Goal: Task Accomplishment & Management: Use online tool/utility

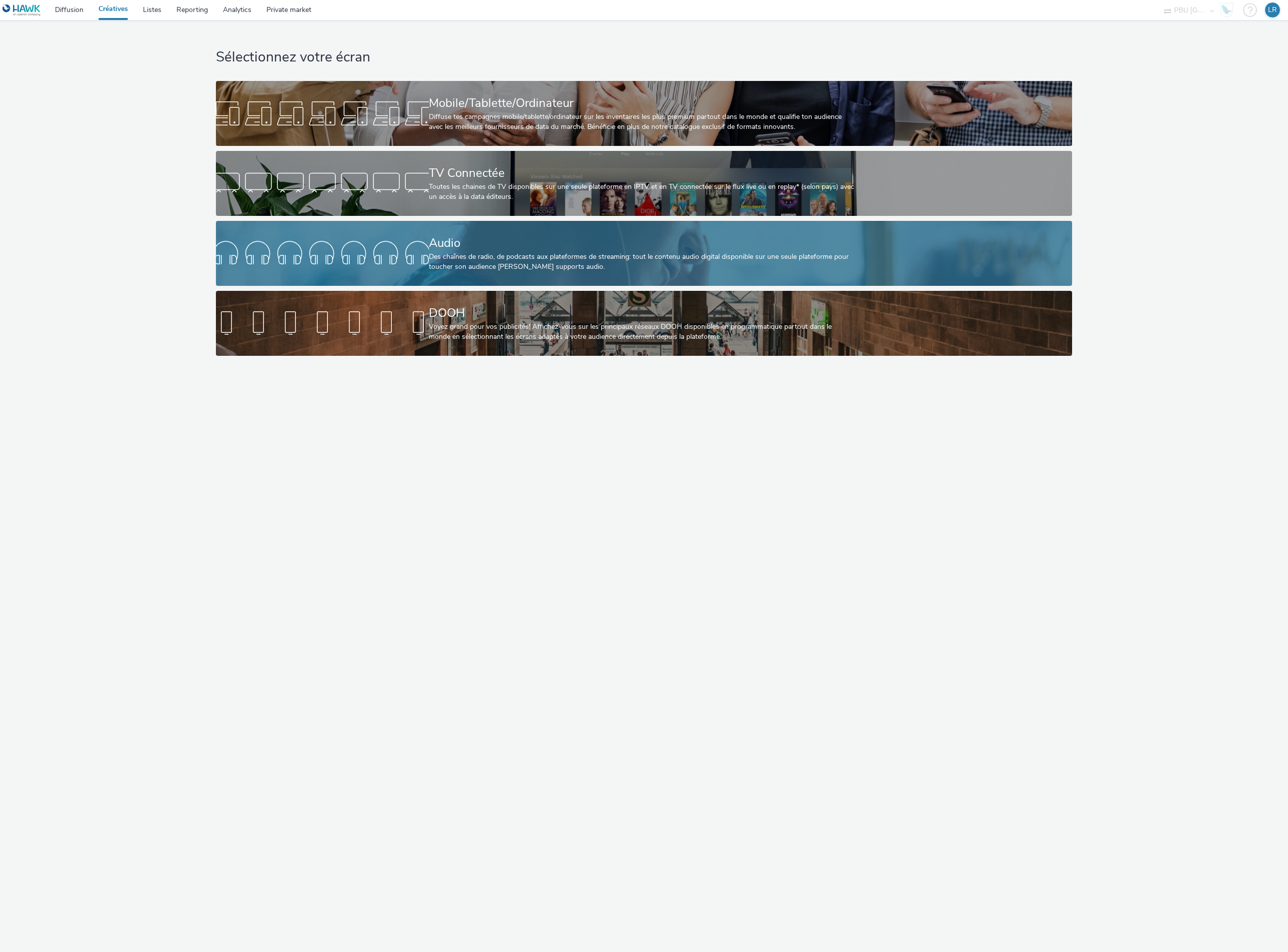
click at [471, 234] on div "Audio" at bounding box center [642, 243] width 426 height 18
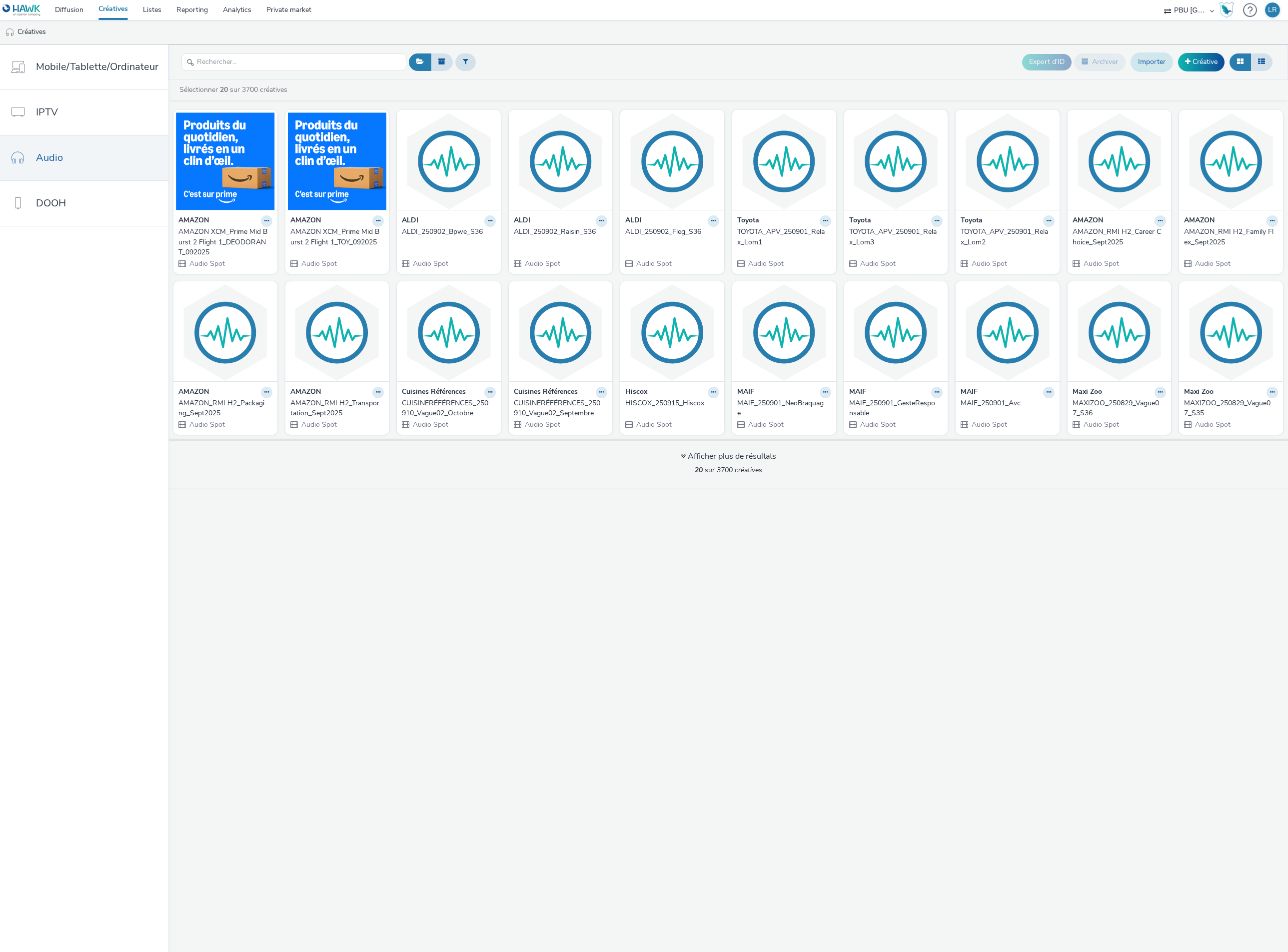
click at [1132, 66] on link "Importer" at bounding box center [1152, 62] width 42 height 19
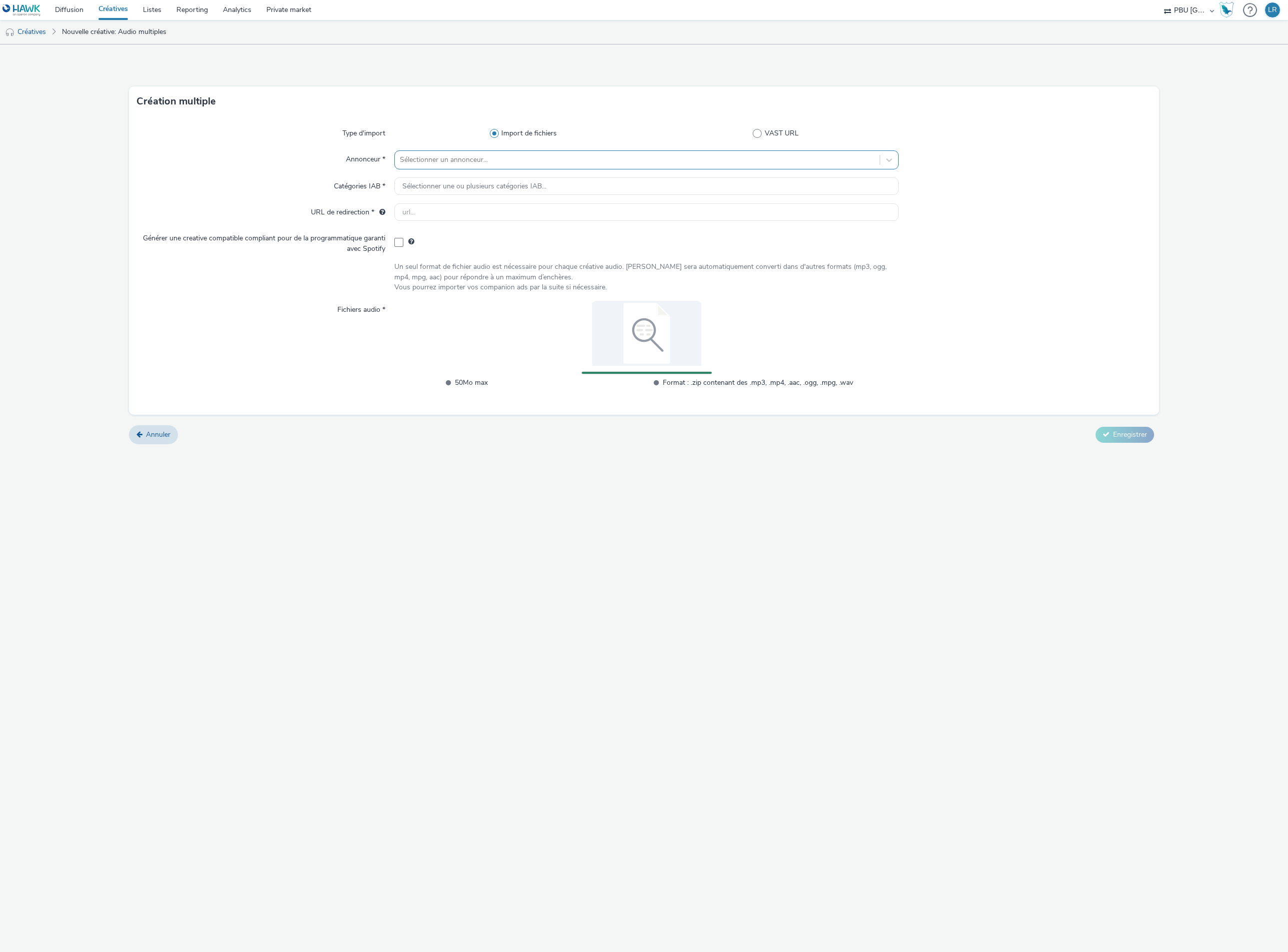
click at [476, 160] on div at bounding box center [638, 160] width 475 height 12
type input "ford"
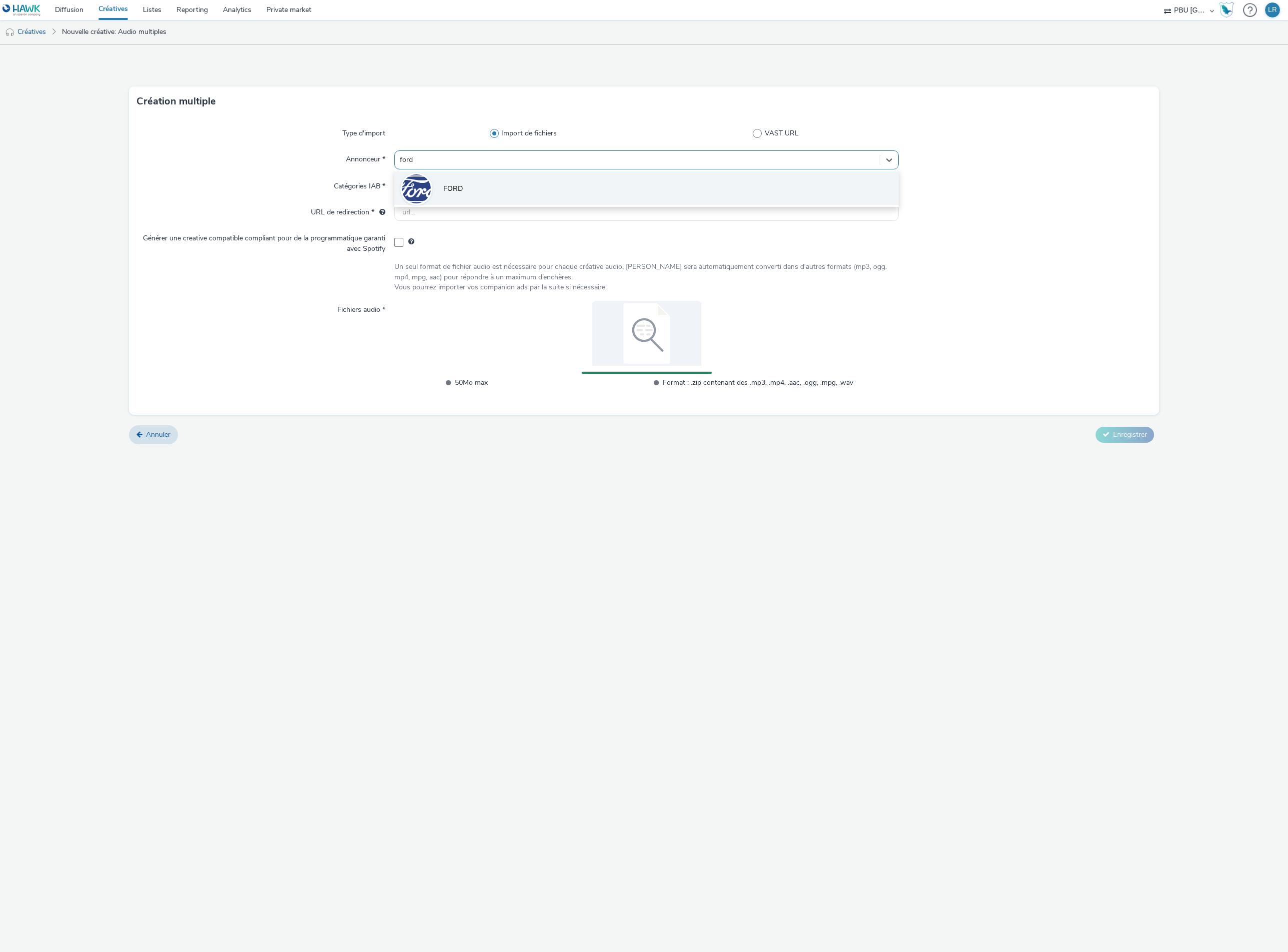
click at [474, 183] on li "FORD" at bounding box center [646, 188] width 505 height 33
type input "[URL][DOMAIN_NAME]"
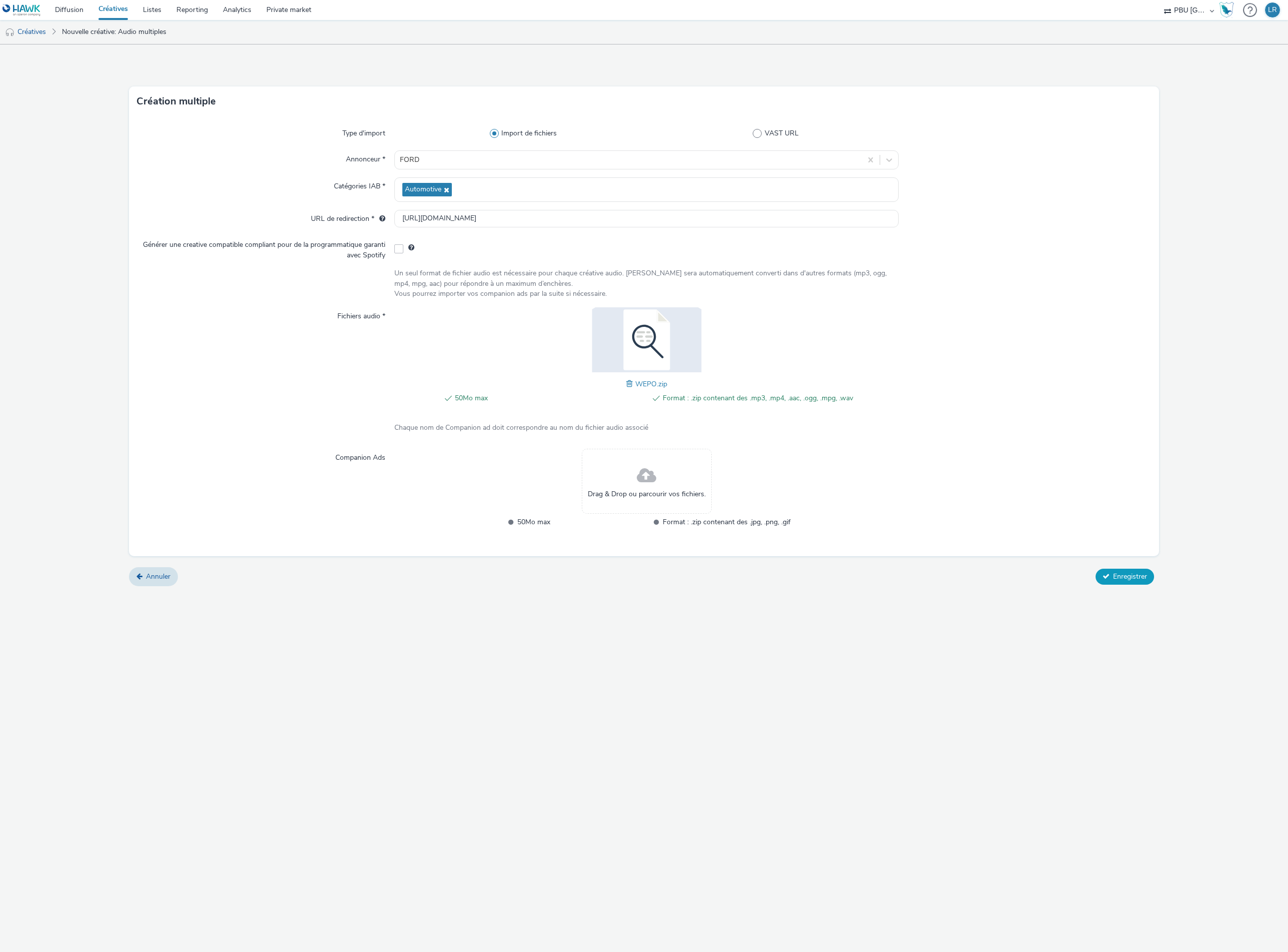
click at [1115, 571] on button "Enregistrer" at bounding box center [1125, 577] width 59 height 16
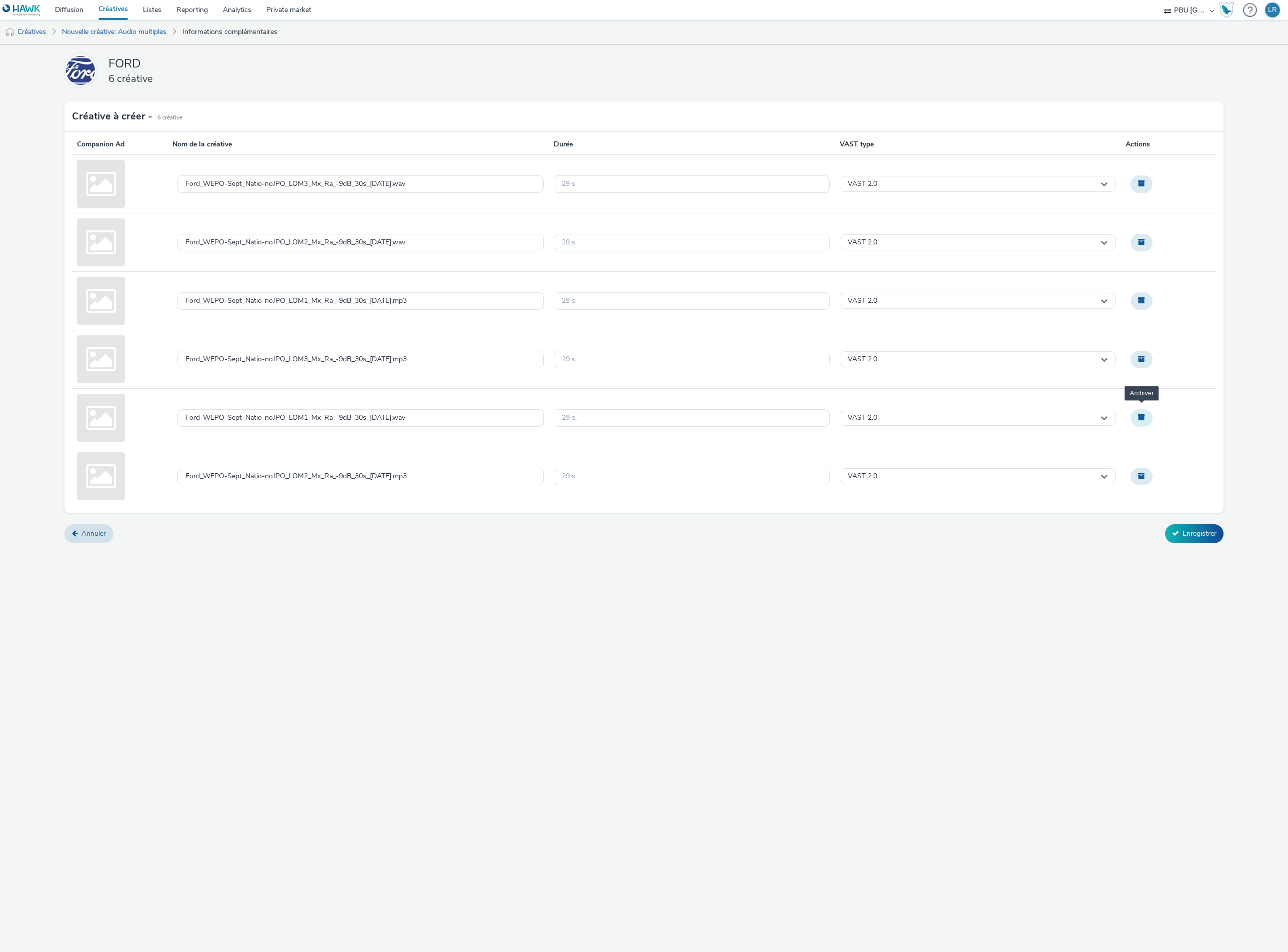
click at [1148, 420] on button "Archiver" at bounding box center [1142, 418] width 22 height 17
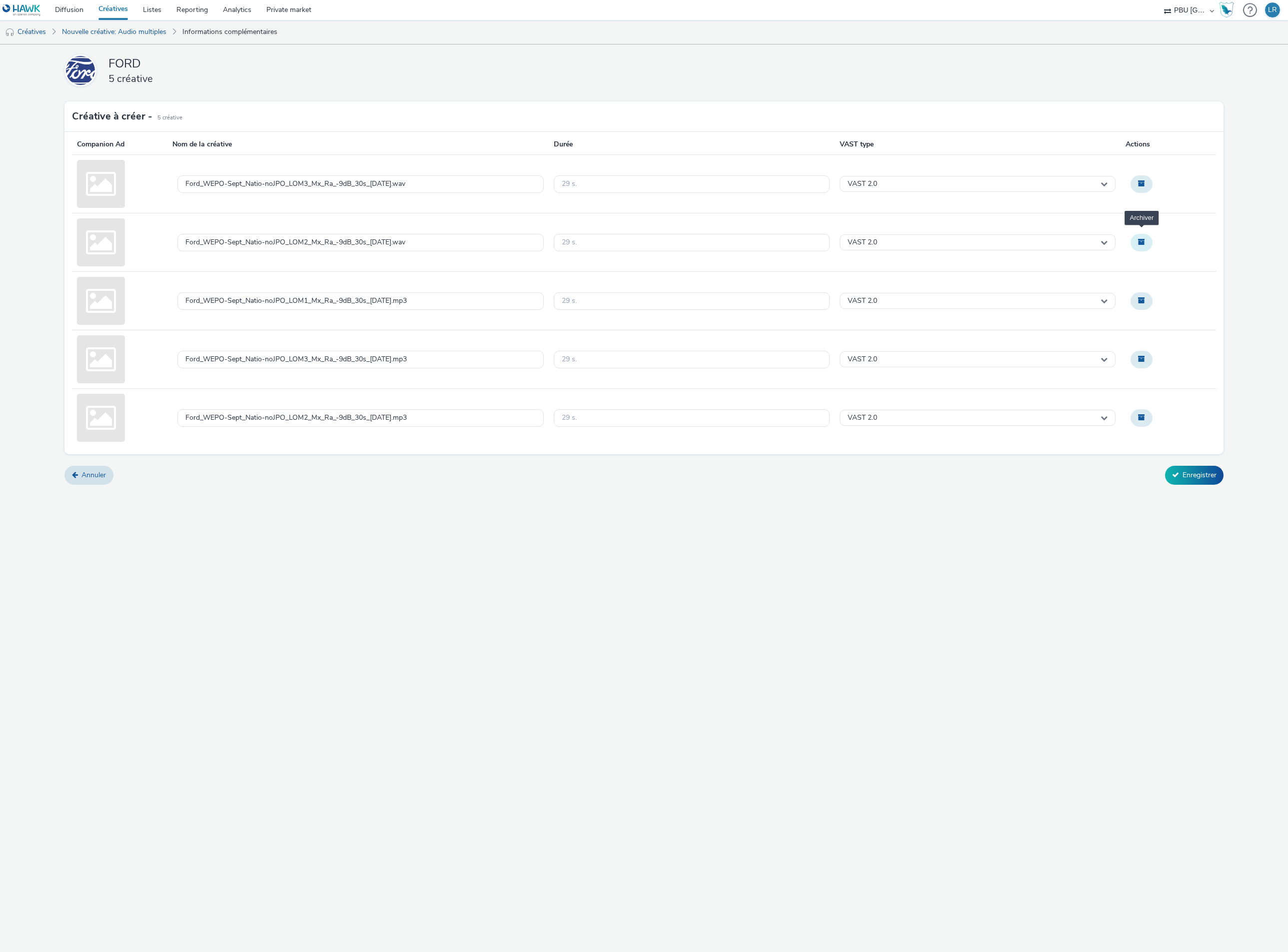
click at [1141, 239] on span "Archiver" at bounding box center [1142, 241] width 7 height 7
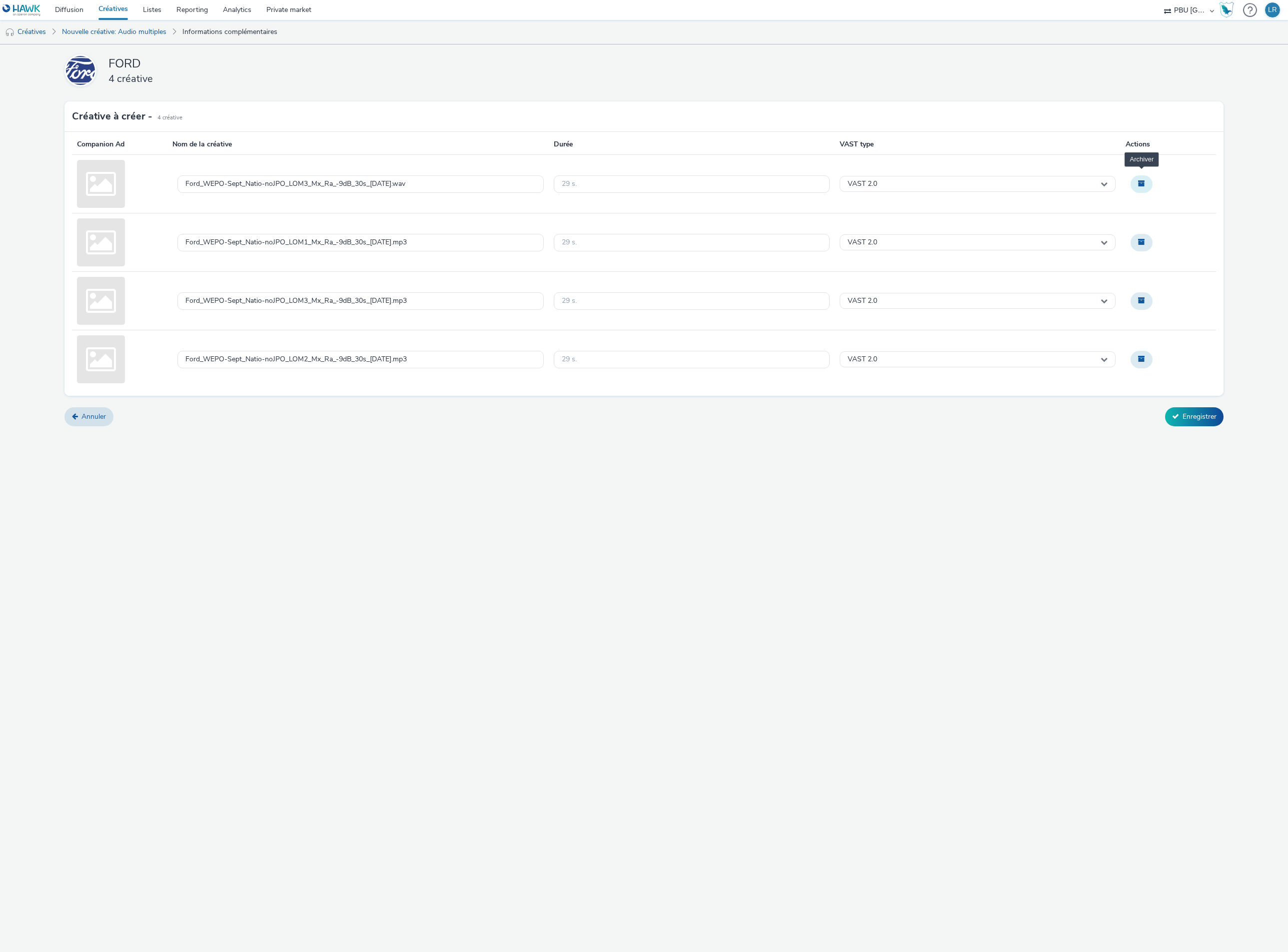
click at [1143, 184] on span "Archiver" at bounding box center [1142, 183] width 7 height 7
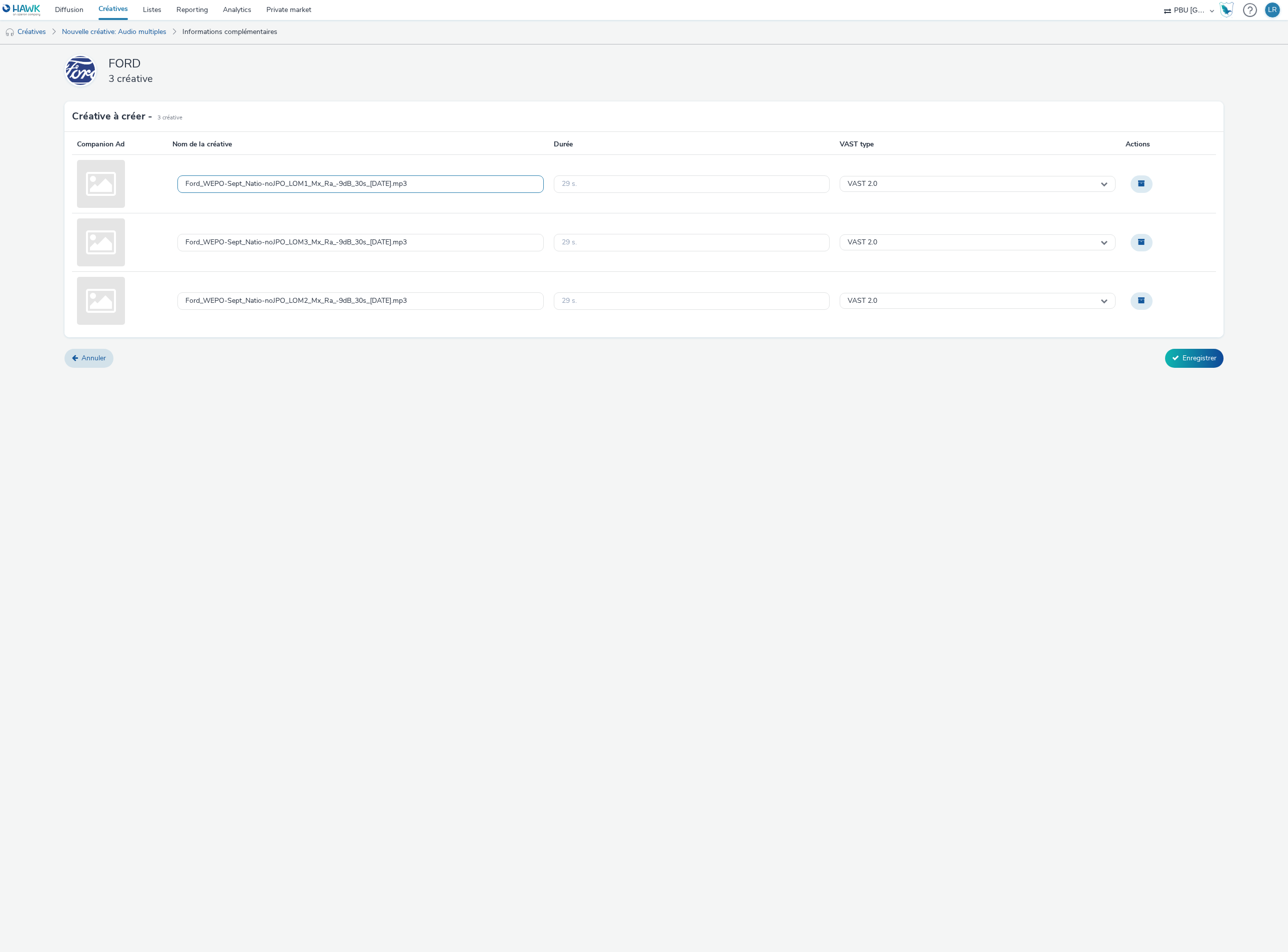
click at [291, 183] on div "Ford_WEPO-Sept_Natio-noJPO_LOM1_Mx_Ra_-9dB_30s_[DATE].mp3" at bounding box center [296, 184] width 222 height 9
click at [291, 183] on textarea "Ford_WEPO-Sept_Natio-noJPO_LOM1_Mx_Ra_-9dB_30s_[DATE].mp3" at bounding box center [360, 184] width 366 height 46
click at [354, 174] on textarea "FORD_250901_PumaRange_NoWepo" at bounding box center [360, 184] width 366 height 46
type textarea "FORD_250901_PumaRange_NoWepo_Lom1"
click at [401, 302] on div "Ford_WEPO-Sept_Natio-noJPO_LOM2_Mx_Ra_-9dB_30s_[DATE].mp3" at bounding box center [296, 301] width 222 height 9
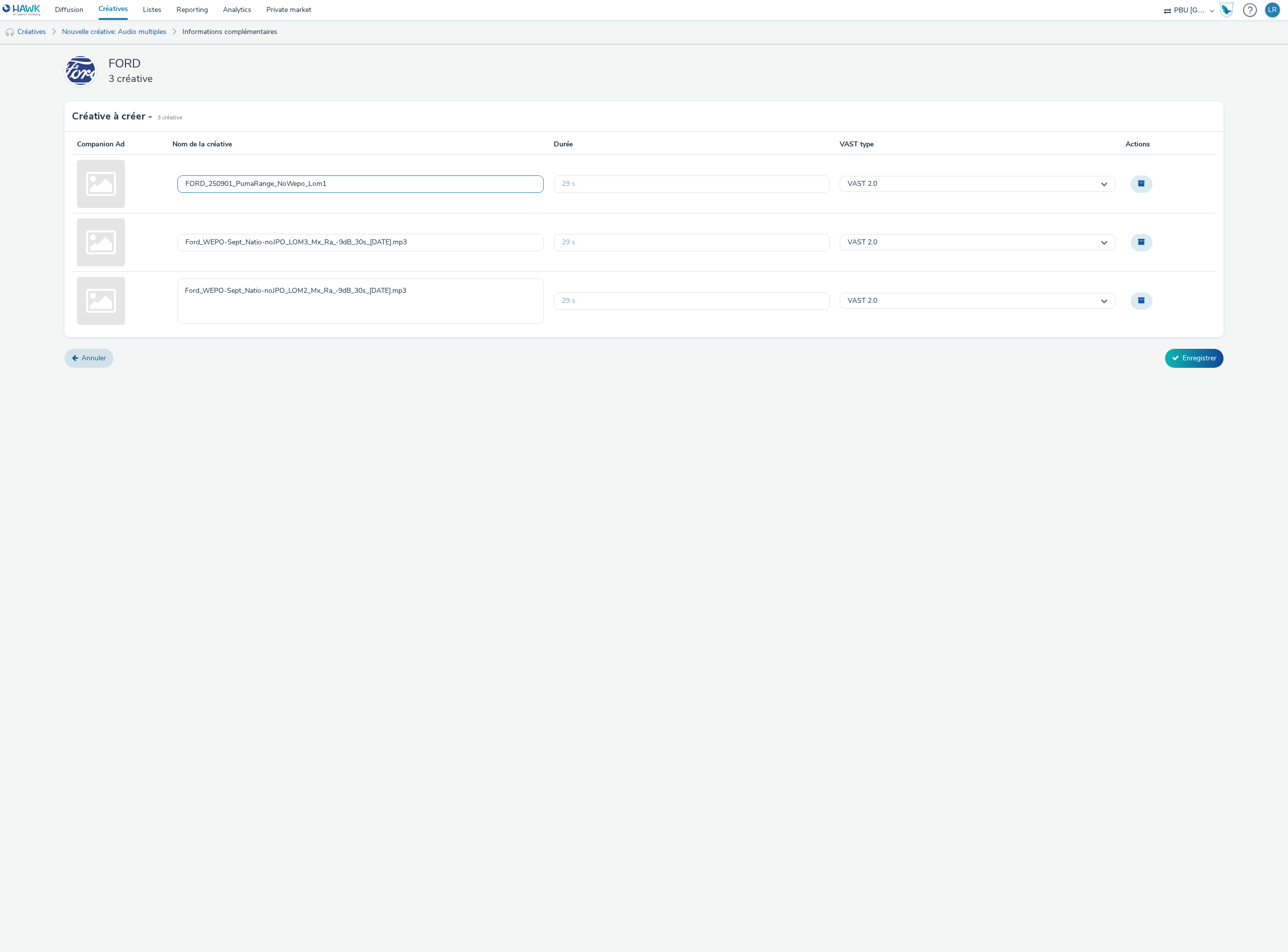
click at [401, 302] on textarea "Ford_WEPO-Sept_Natio-noJPO_LOM2_Mx_Ra_-9dB_30s_[DATE].mp3" at bounding box center [360, 301] width 366 height 46
click at [438, 294] on textarea "FORD_250901_PumaRange_NoWepo" at bounding box center [360, 301] width 366 height 46
type textarea "FORD_250901_PumaRange_NoWepo_Lom2"
click at [442, 236] on div "Ford_WEPO-Sept_Natio-noJPO_LOM3_Mx_Ra_-9dB_30s_[DATE].mp3" at bounding box center [360, 242] width 366 height 18
click at [441, 236] on textarea "Ford_WEPO-Sept_Natio-noJPO_LOM3_Mx_Ra_-9dB_30s_[DATE].mp3" at bounding box center [360, 242] width 366 height 46
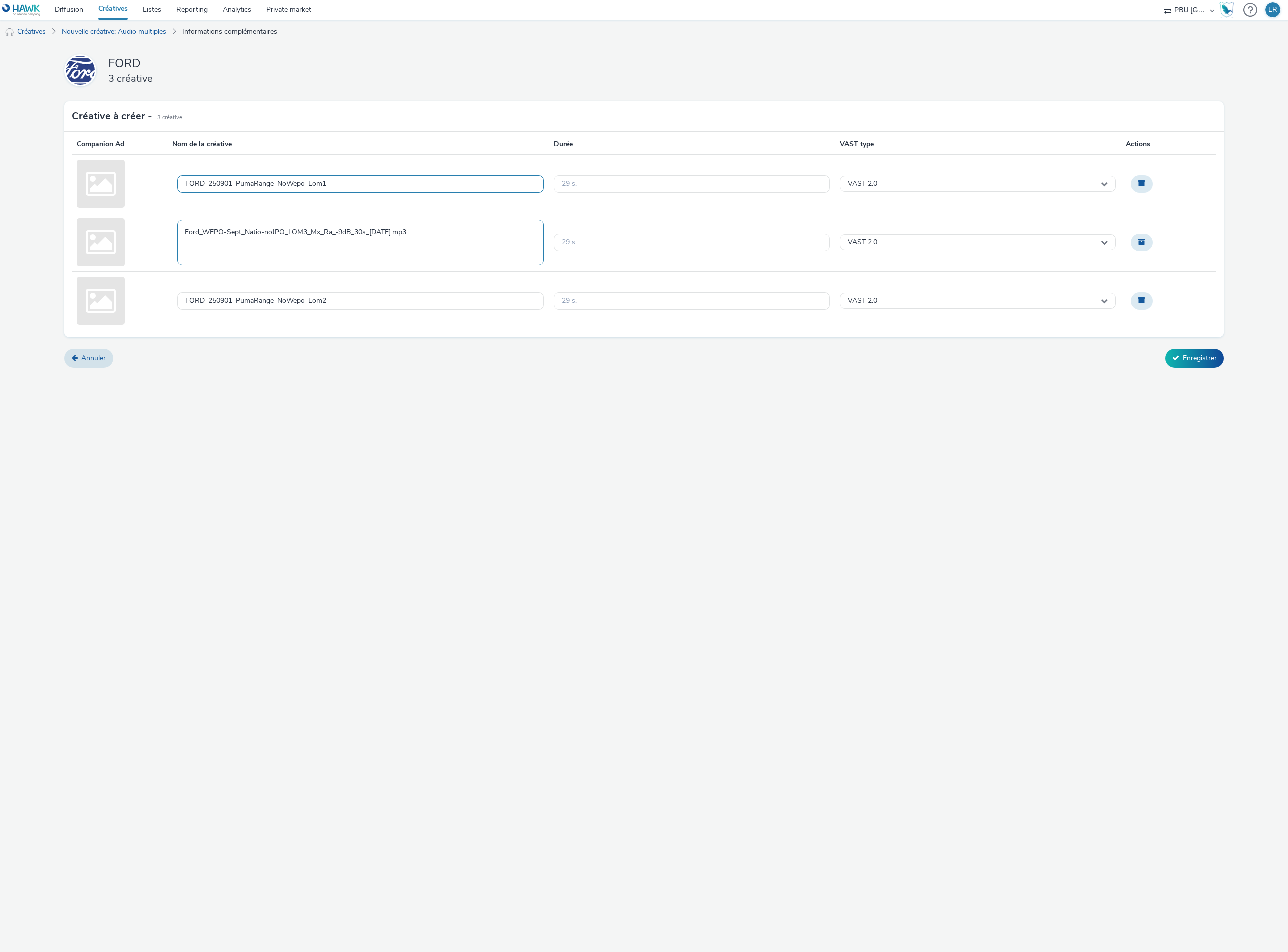
click at [441, 236] on textarea "Ford_WEPO-Sept_Natio-noJPO_LOM3_Mx_Ra_-9dB_30s_[DATE].mp3" at bounding box center [360, 242] width 366 height 46
click at [419, 230] on textarea "FORD_250901_PumaRange_NoWepo" at bounding box center [360, 242] width 366 height 46
type textarea "FORD_250901_PumaRange_NoWepo_Lom3"
click at [1193, 361] on button "Enregistrer" at bounding box center [1194, 358] width 59 height 19
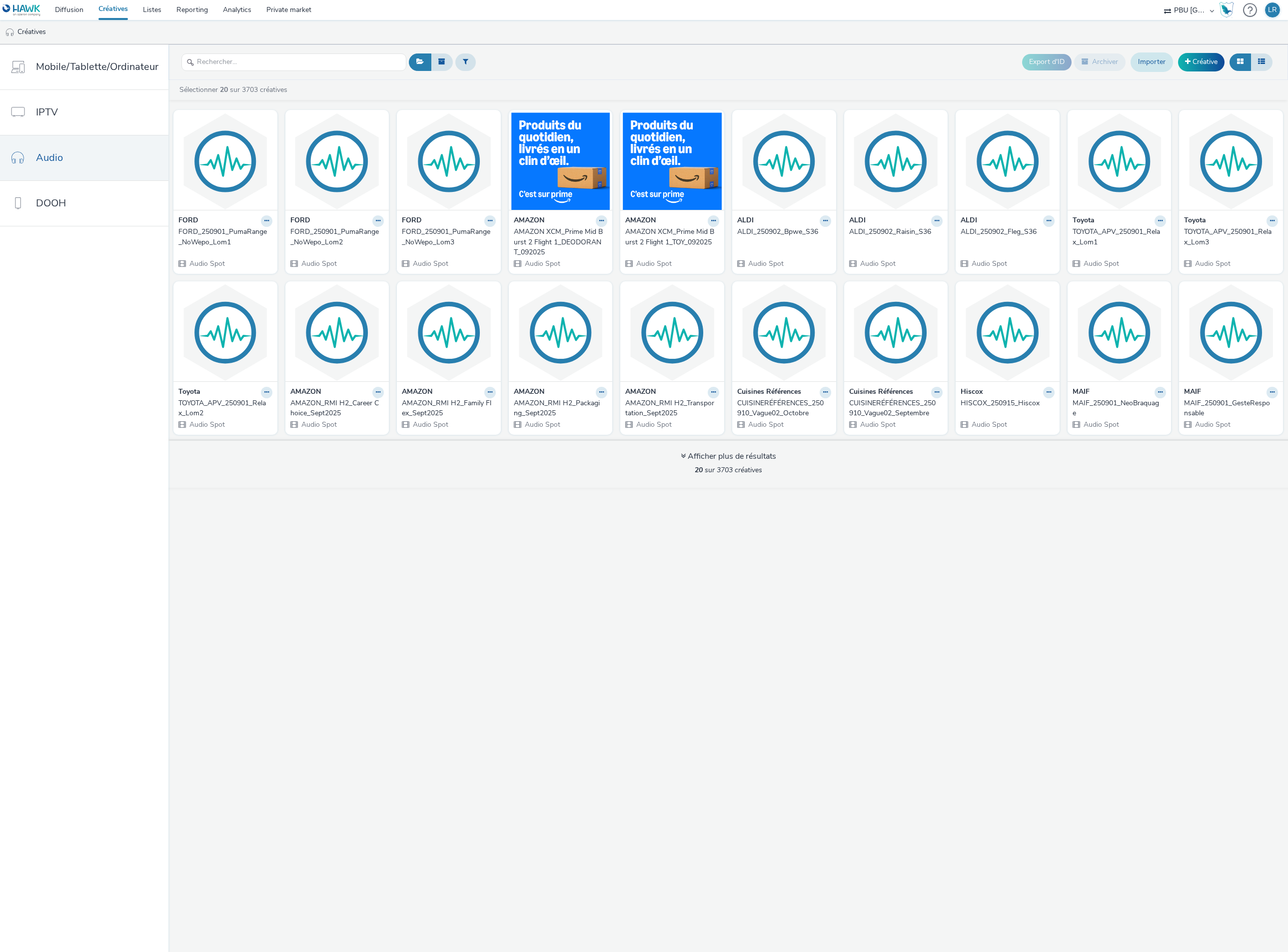
click at [1157, 55] on link "Importer" at bounding box center [1152, 62] width 42 height 19
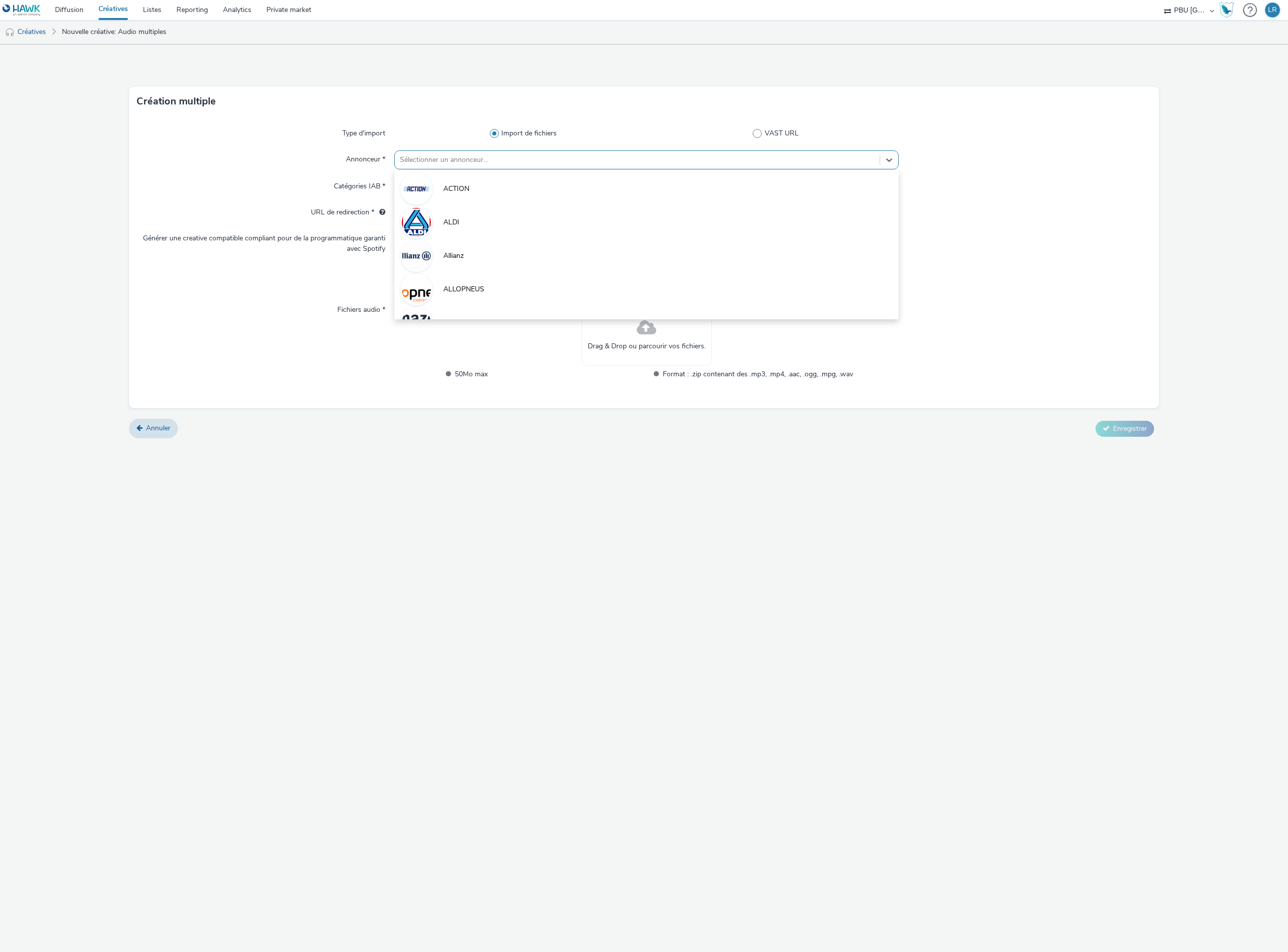
click at [489, 154] on div at bounding box center [638, 160] width 475 height 12
type input "ford"
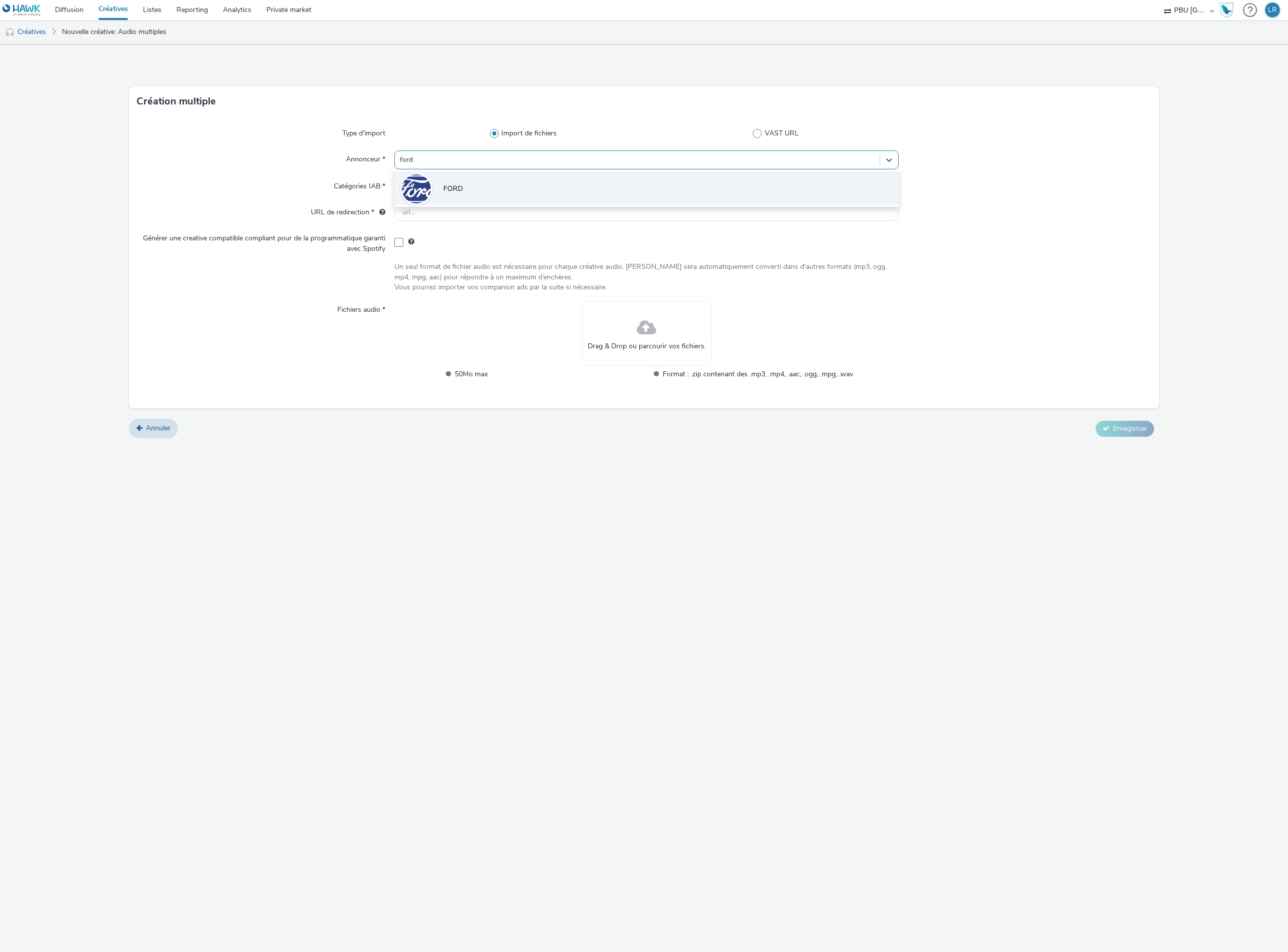
click at [480, 182] on li "FORD" at bounding box center [646, 188] width 505 height 33
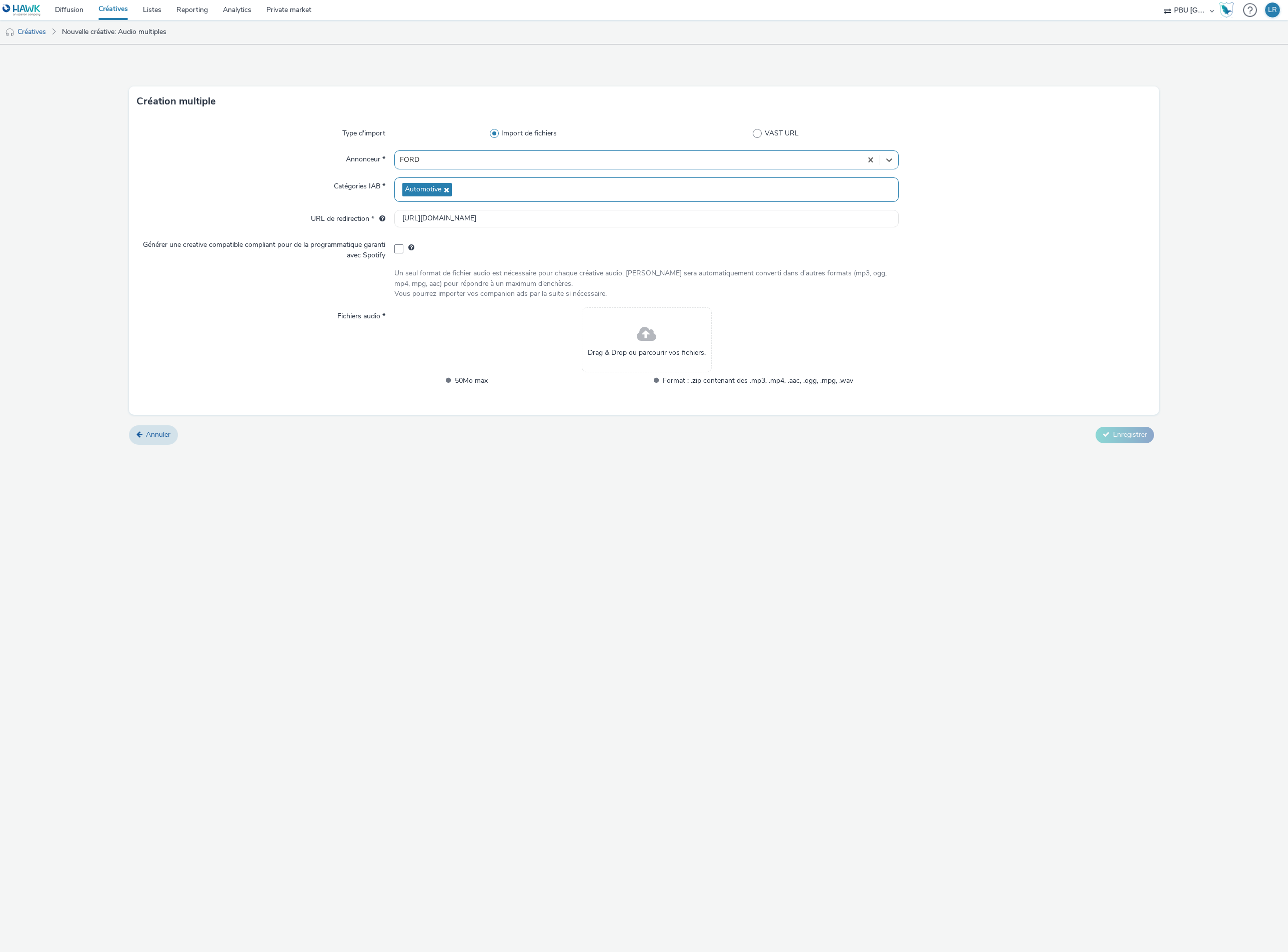
type input "[URL][DOMAIN_NAME]"
click at [397, 248] on span at bounding box center [399, 249] width 9 height 9
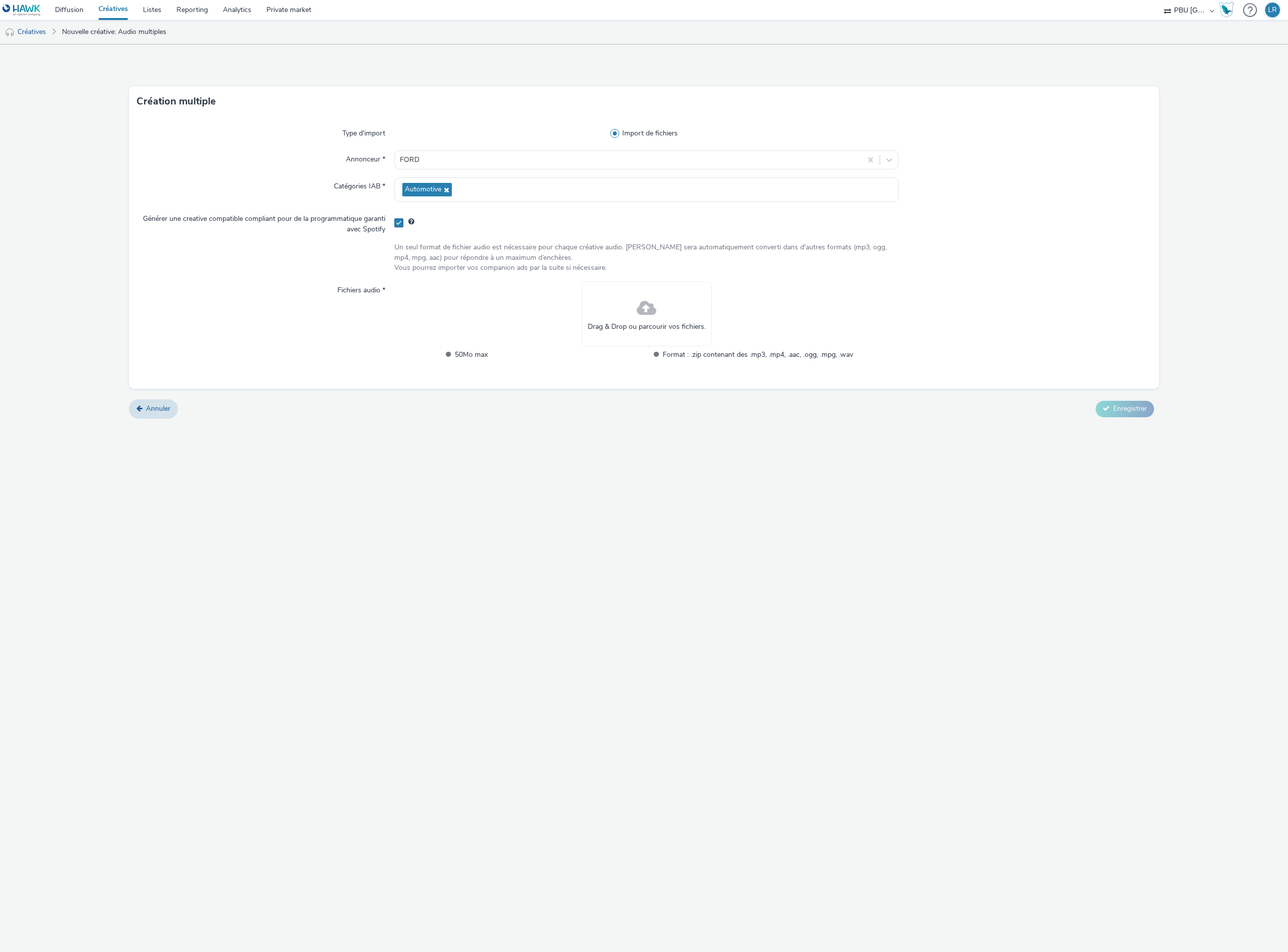
click at [395, 225] on span at bounding box center [399, 223] width 9 height 9
checkbox input "false"
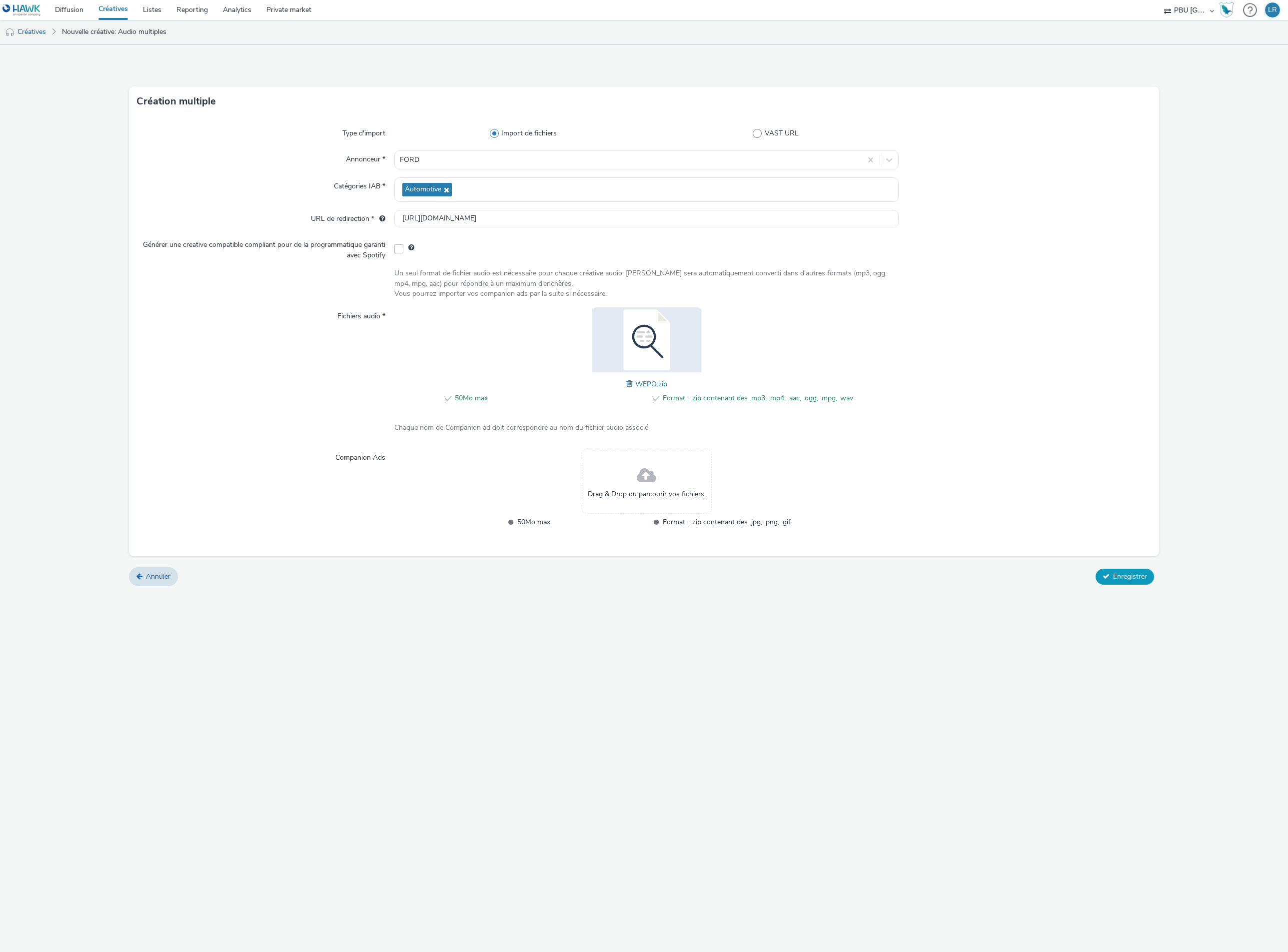
click at [1118, 578] on span "Enregistrer" at bounding box center [1130, 576] width 34 height 10
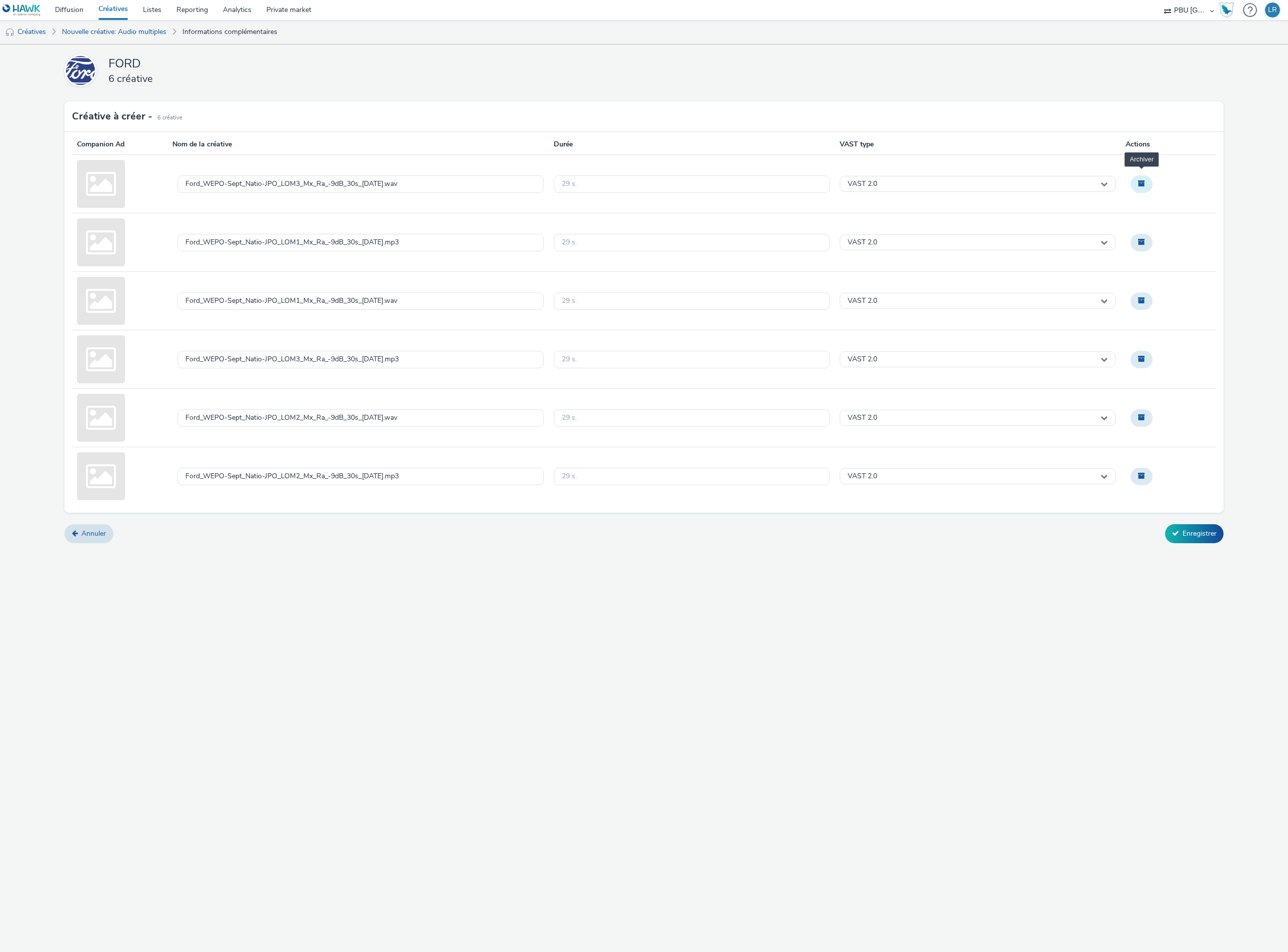
click at [1149, 188] on button "Archiver" at bounding box center [1142, 184] width 22 height 17
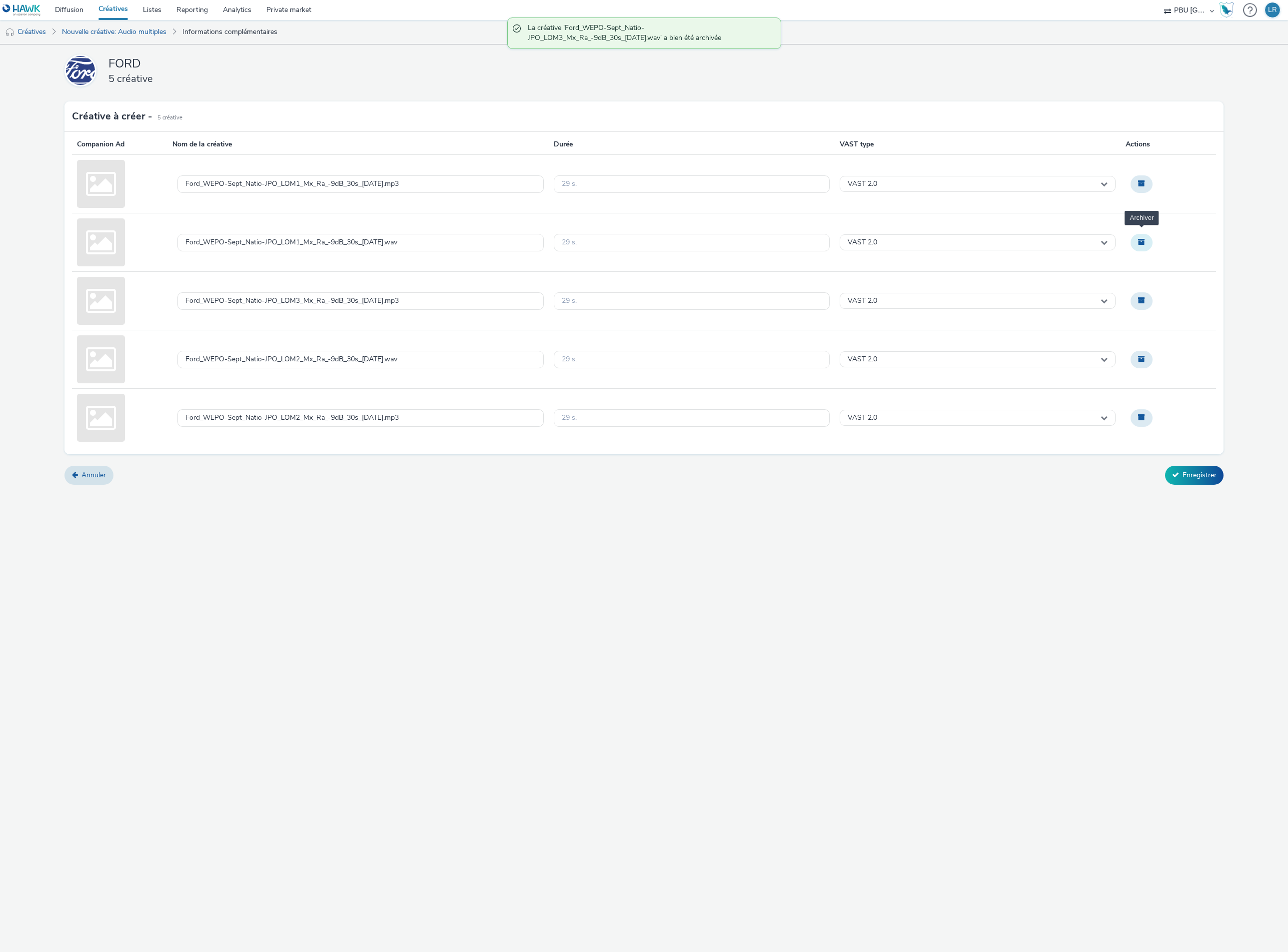
click at [1146, 245] on button "Archiver" at bounding box center [1142, 242] width 22 height 17
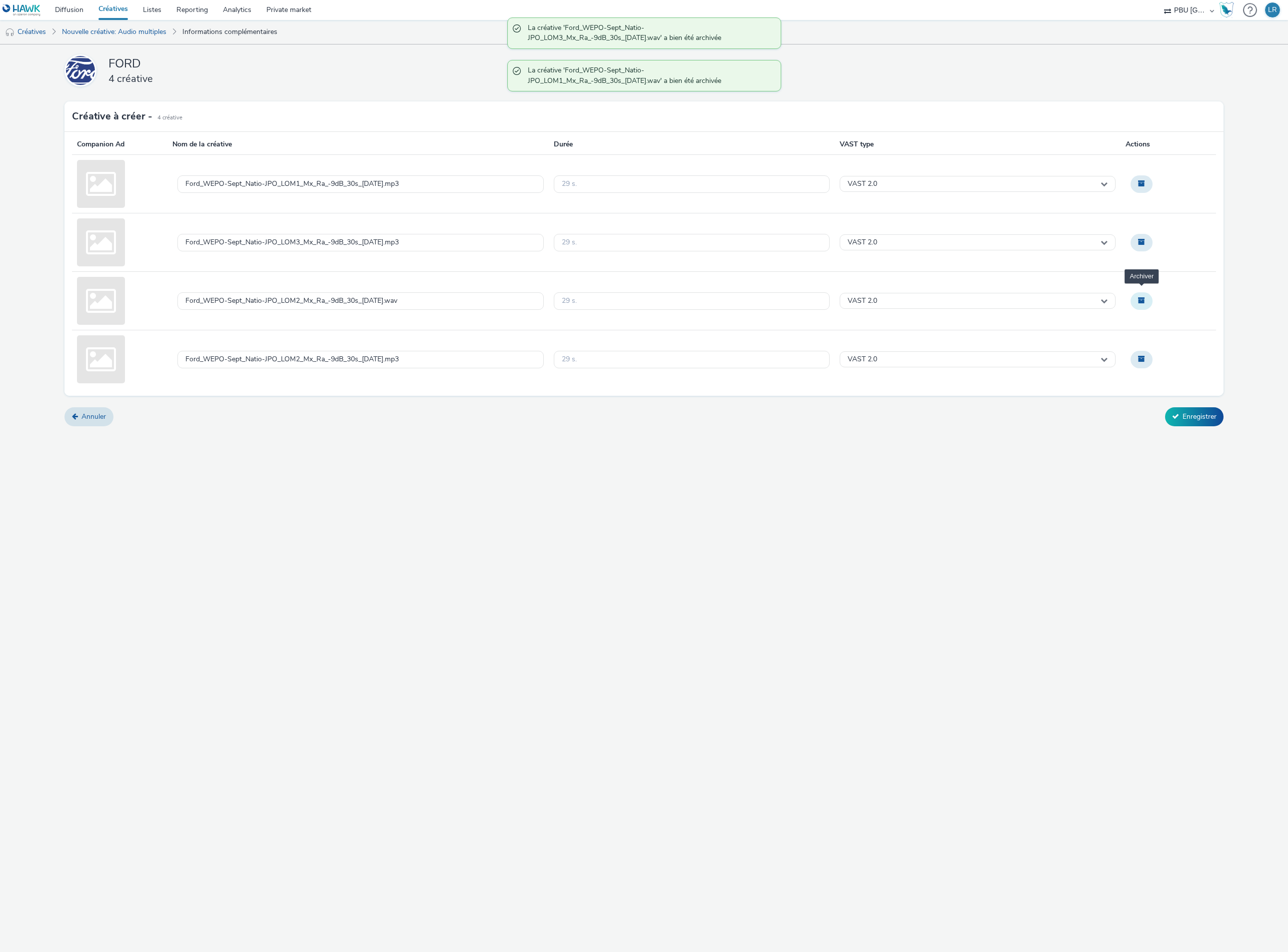
click at [1141, 303] on span "Archiver" at bounding box center [1142, 300] width 7 height 7
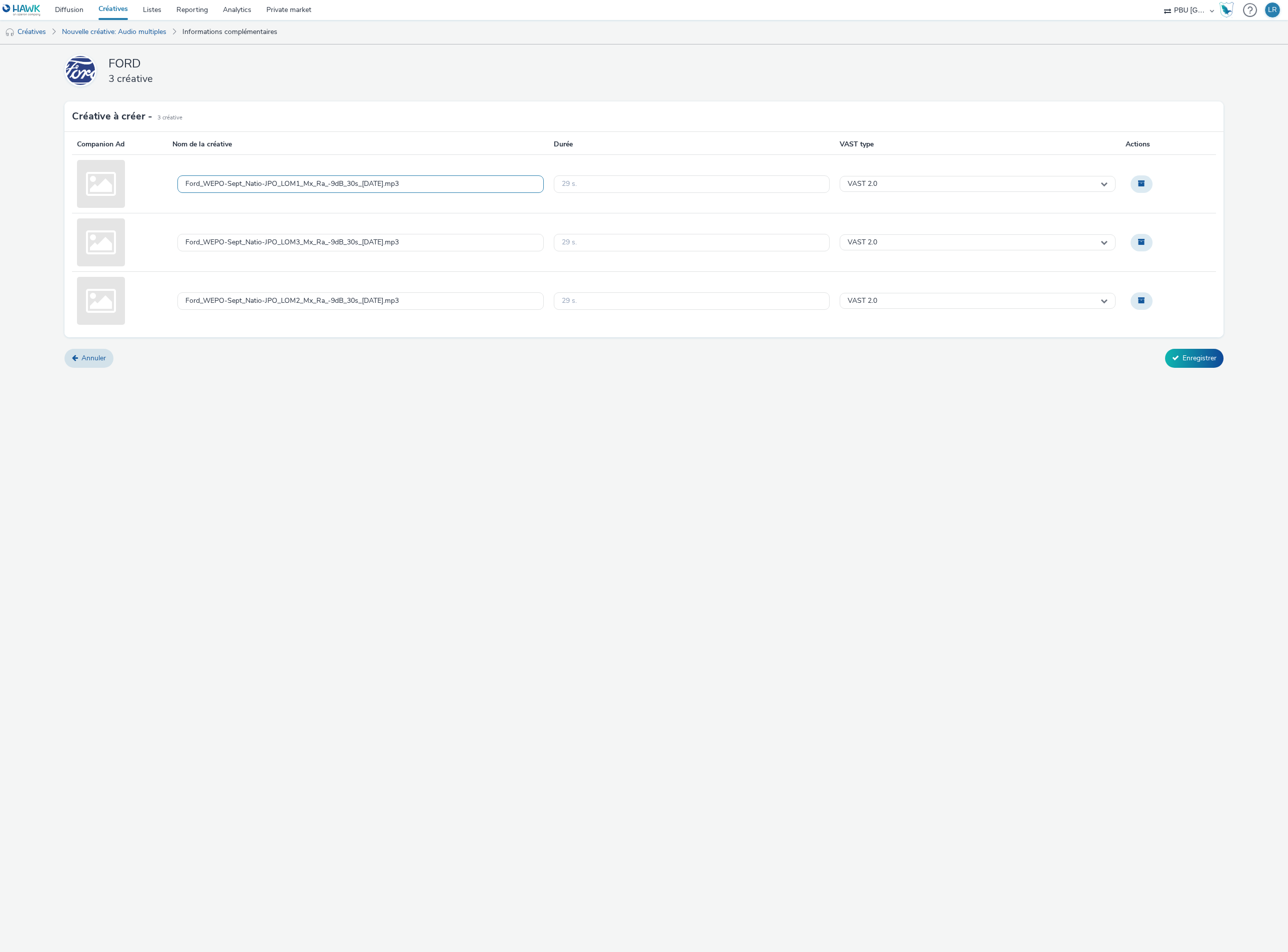
click at [433, 183] on div "Ford_WEPO-Sept_Natio-JPO_LOM1_Mx_Ra_-9dB_30s_[DATE].mp3" at bounding box center [360, 184] width 366 height 18
click at [433, 183] on textarea "Ford_WEPO-Sept_Natio-JPO_LOM1_Mx_Ra_-9dB_30s_[DATE].mp3" at bounding box center [360, 184] width 366 height 46
click at [433, 183] on textarea "FORD_250901_PumaRange_Wepo" at bounding box center [360, 184] width 366 height 46
click at [421, 173] on textarea "FORD_250901_PumaRange_Wepo" at bounding box center [360, 184] width 366 height 46
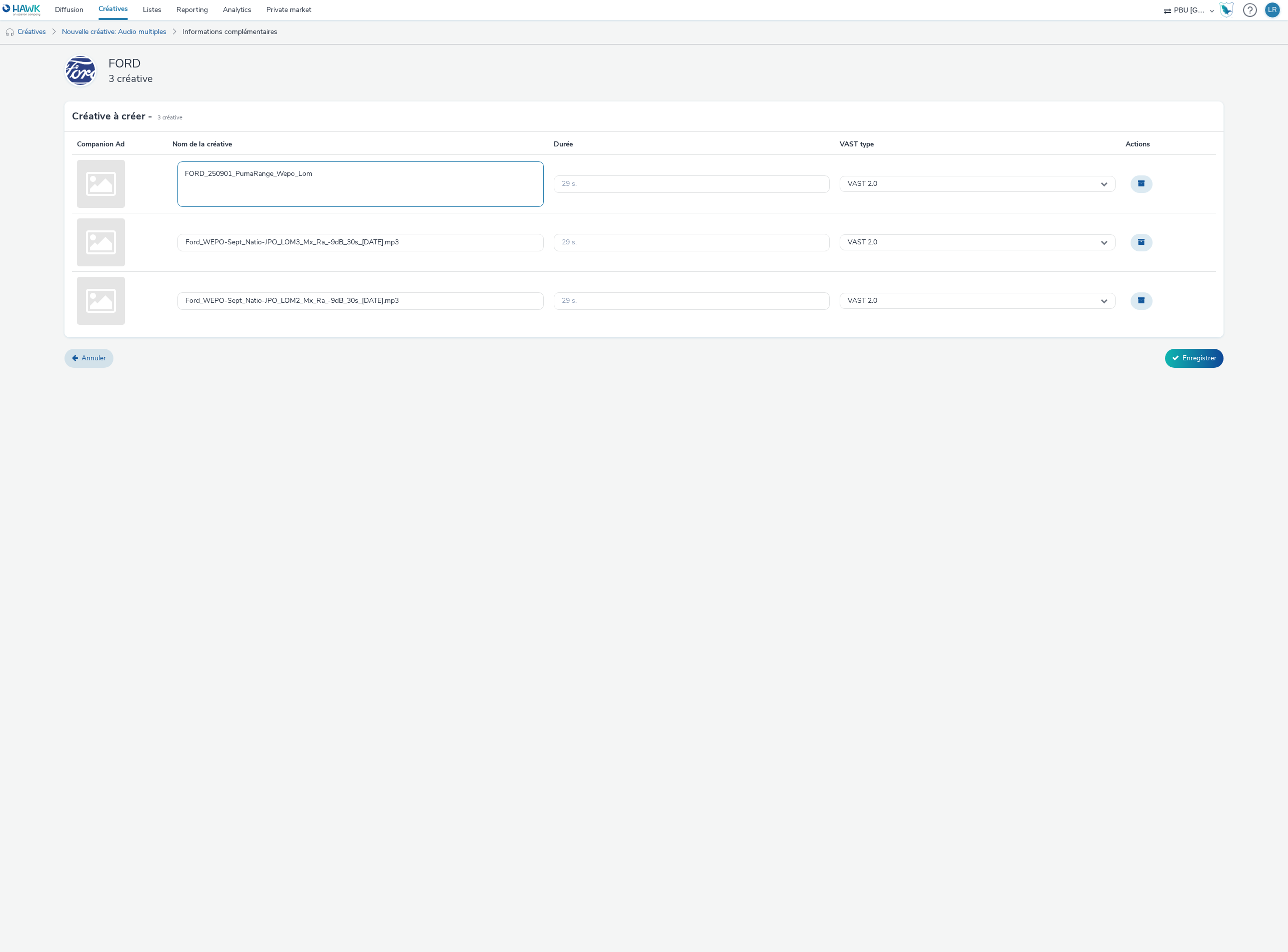
type textarea "FORD_250901_PumaRange_Wepo_Lom1"
click at [440, 242] on div "Ford_WEPO-Sept_Natio-JPO_LOM3_Mx_Ra_-9dB_30s_[DATE].mp3" at bounding box center [360, 242] width 366 height 18
click at [440, 242] on textarea "Ford_WEPO-Sept_Natio-JPO_LOM3_Mx_Ra_-9dB_30s_[DATE].mp3" at bounding box center [360, 242] width 366 height 46
click at [439, 242] on textarea "Ford_WEPO-Sept_Natio-JPO_LOM3_Mx_Ra_-9dB_30s_[DATE].mp3" at bounding box center [360, 242] width 366 height 46
click at [441, 238] on textarea "FORD_250901_PumaRange_Wepo" at bounding box center [360, 242] width 366 height 46
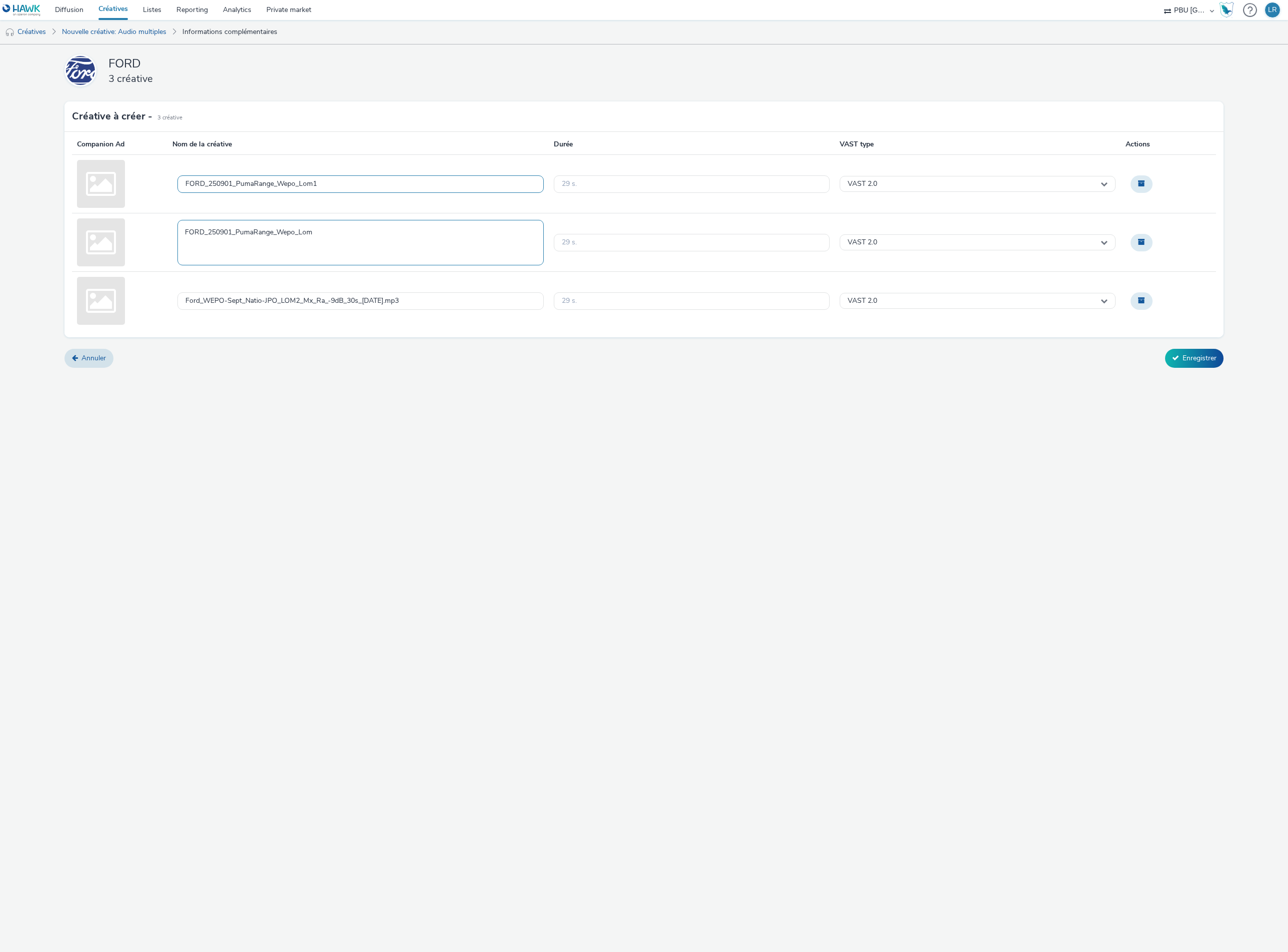
type textarea "FORD_250901_PumaRange_Wepo_Lom3"
click at [563, 462] on div "FORD 3 créative Créative à créer - 3 Créative Companion Ad Nom de la créative D…" at bounding box center [644, 498] width 1288 height 907
click at [450, 303] on div "Ford_WEPO-Sept_Natio-JPO_LOM2_Mx_Ra_-9dB_30s_[DATE].mp3" at bounding box center [360, 301] width 366 height 18
click at [450, 303] on textarea "Ford_WEPO-Sept_Natio-JPO_LOM2_Mx_Ra_-9dB_30s_[DATE].mp3" at bounding box center [360, 301] width 366 height 46
type textarea "FORD_250901_PumaRange_Wepo_Lom2"
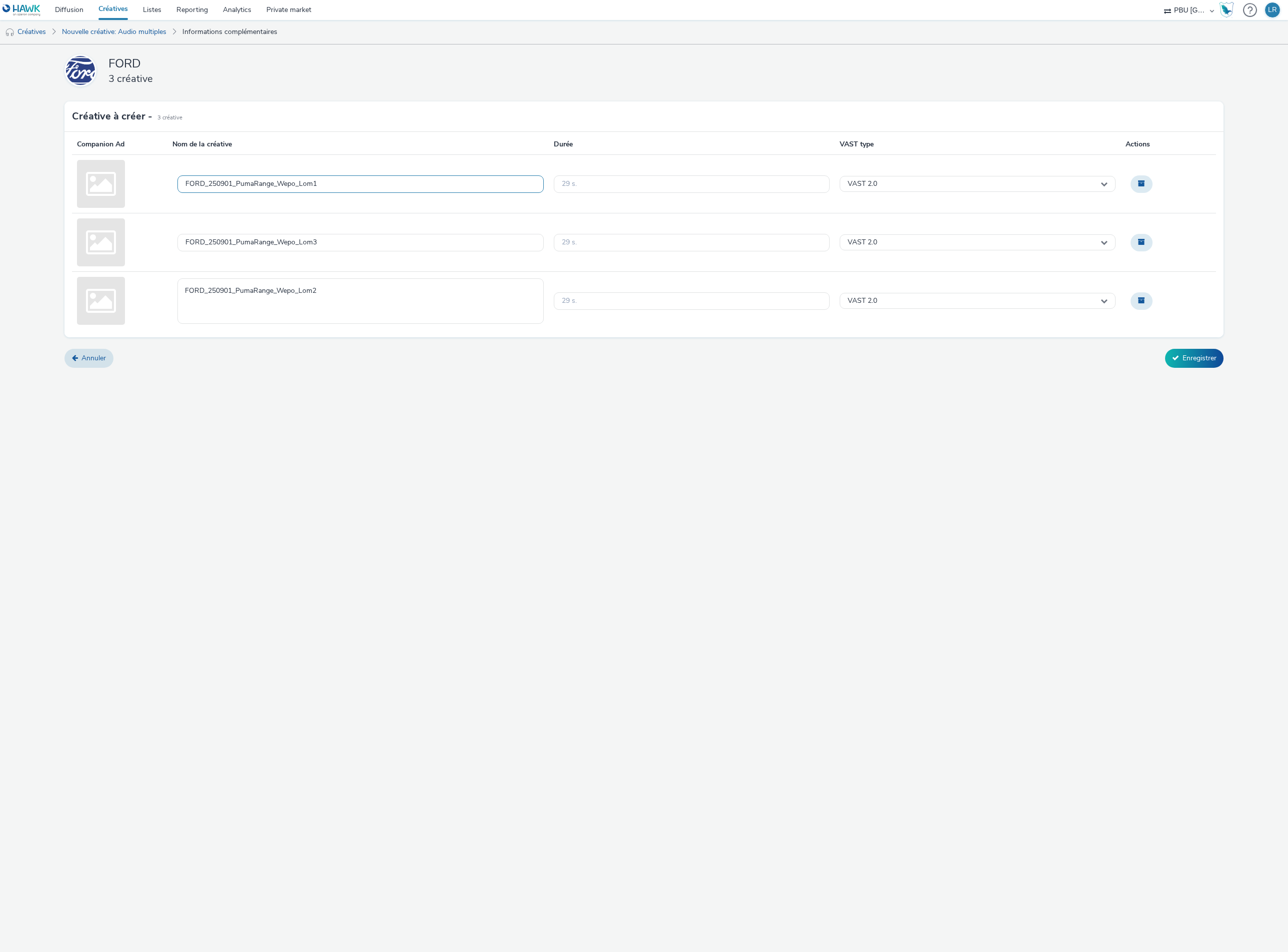
click at [438, 368] on div "Annuler Enregistrer" at bounding box center [644, 358] width 1159 height 19
click at [1207, 361] on button "Enregistrer" at bounding box center [1194, 358] width 59 height 19
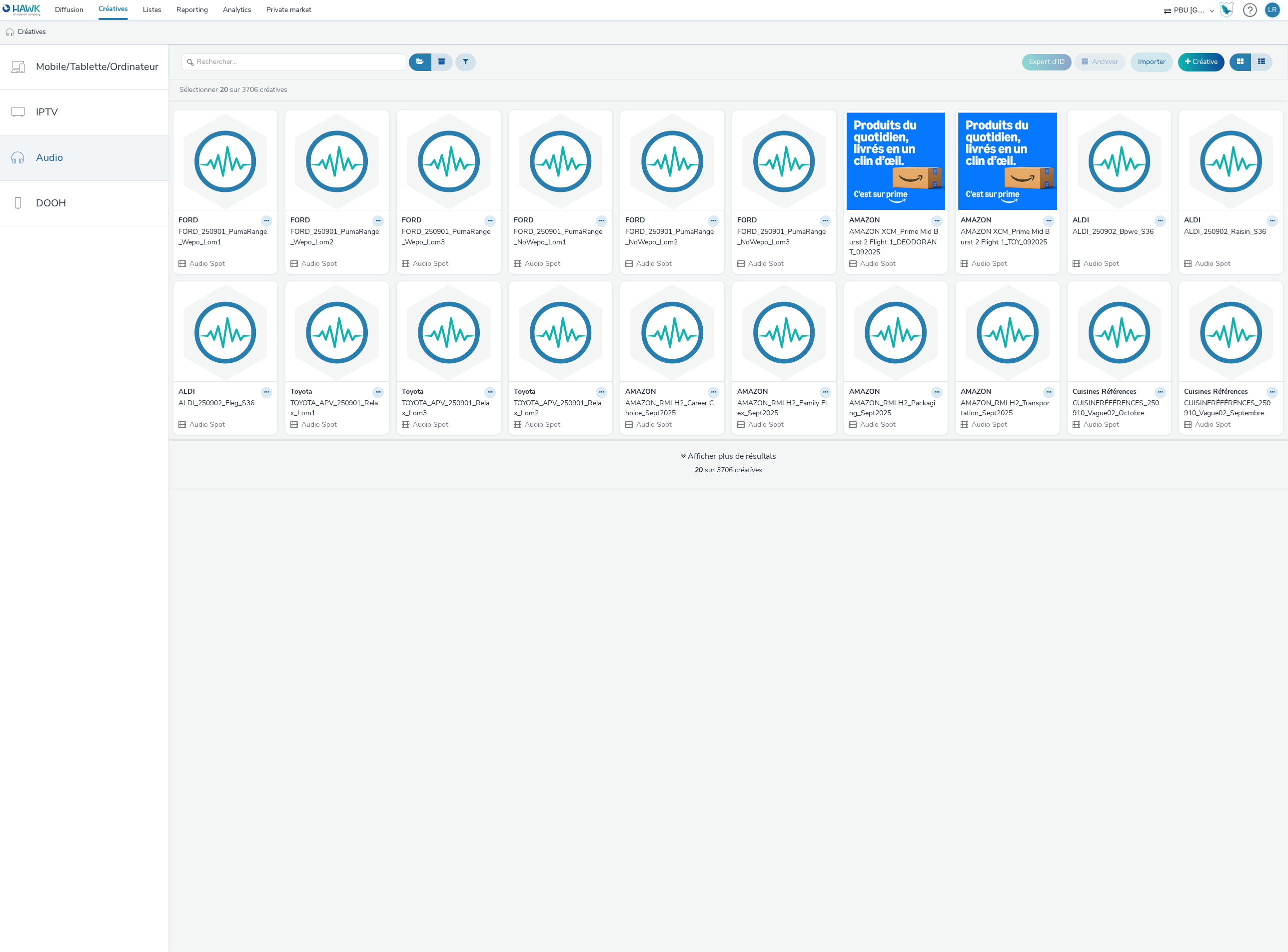
click at [1157, 63] on link "Importer" at bounding box center [1152, 62] width 42 height 19
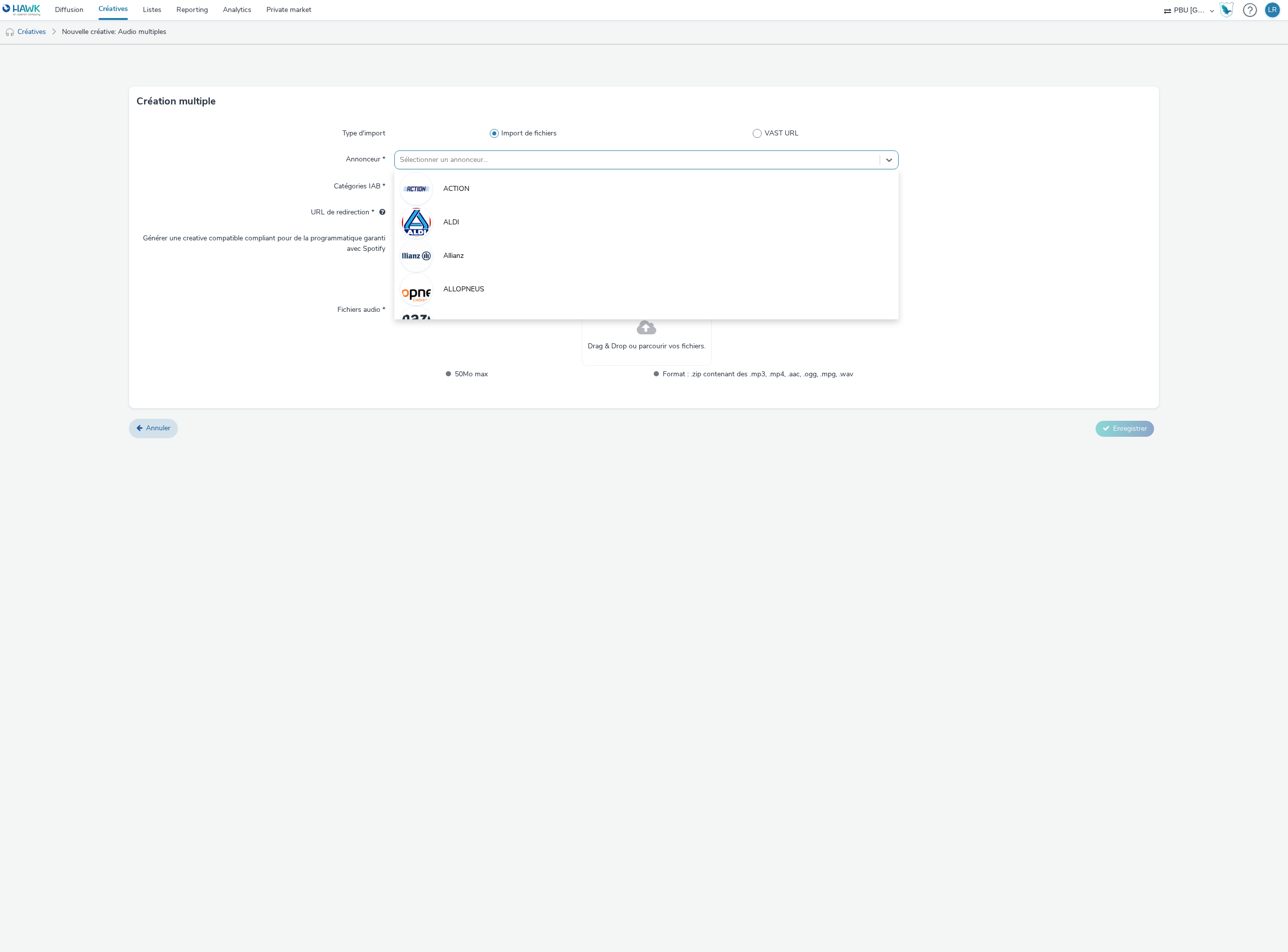
click at [479, 156] on div at bounding box center [638, 160] width 475 height 12
type input "ford"
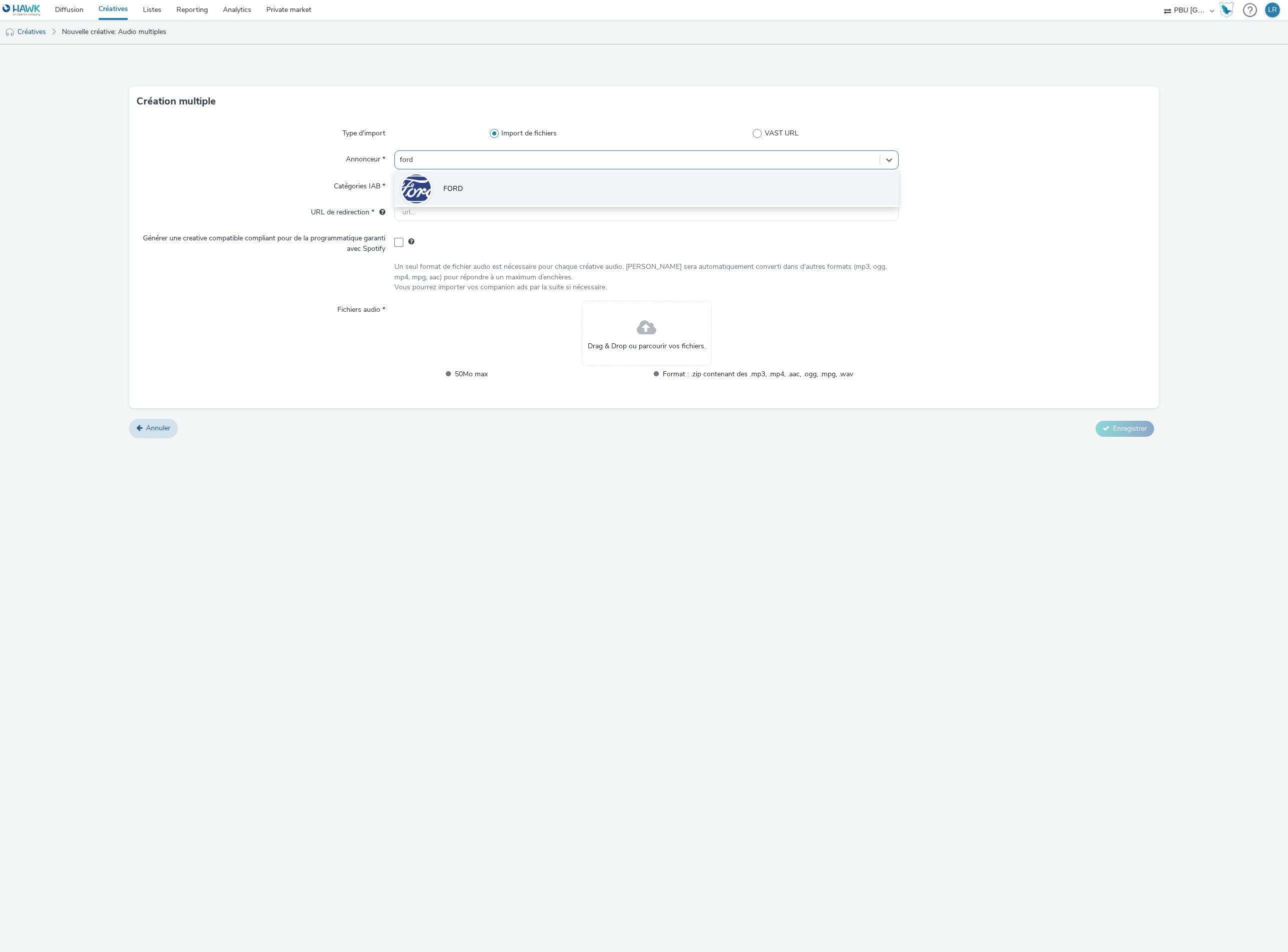
click at [482, 198] on li "FORD" at bounding box center [646, 188] width 505 height 33
type input "[URL][DOMAIN_NAME]"
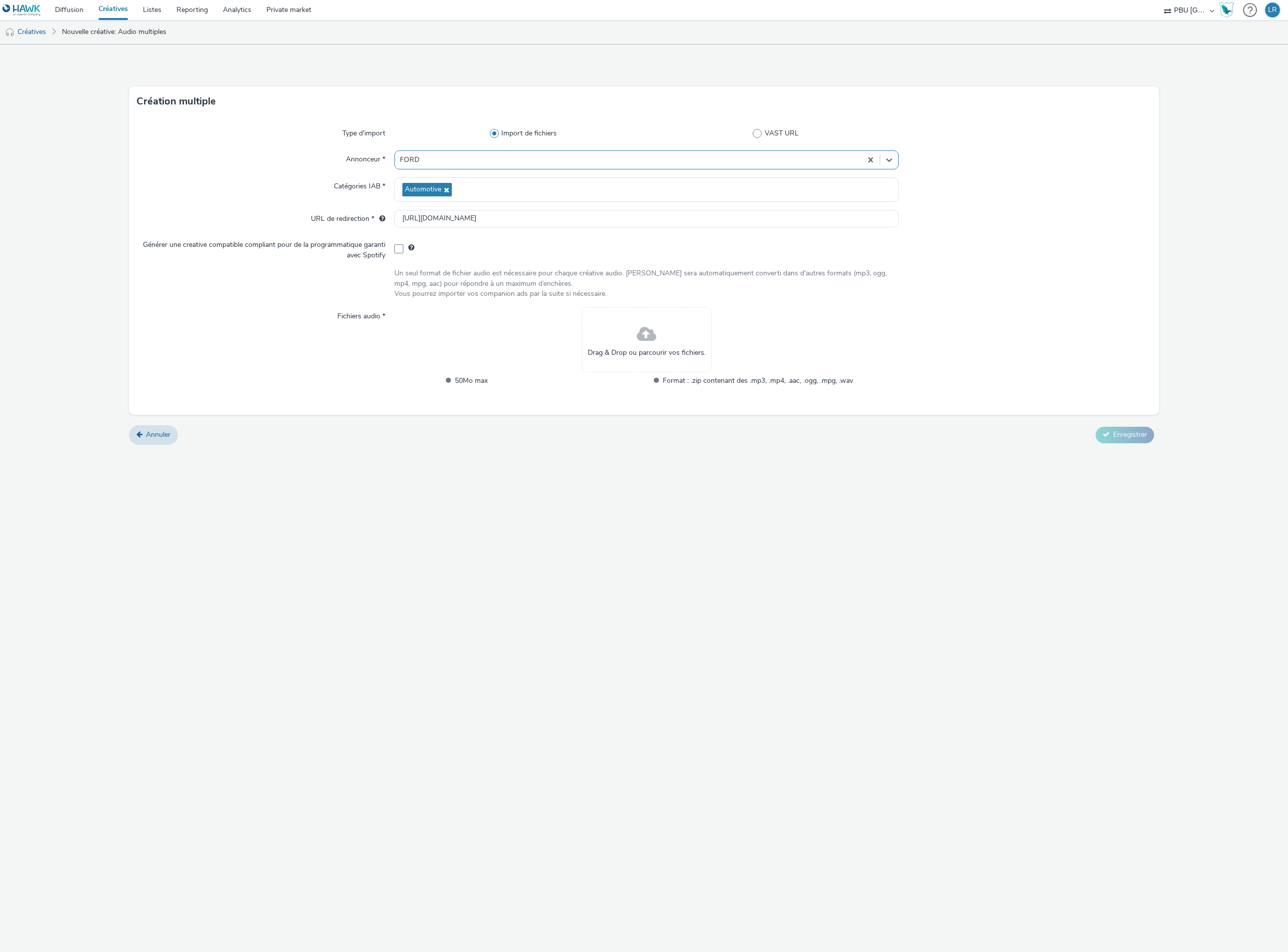
drag, startPoint x: 397, startPoint y: 251, endPoint x: 419, endPoint y: 255, distance: 22.4
click at [397, 251] on span at bounding box center [399, 249] width 9 height 9
checkbox input "true"
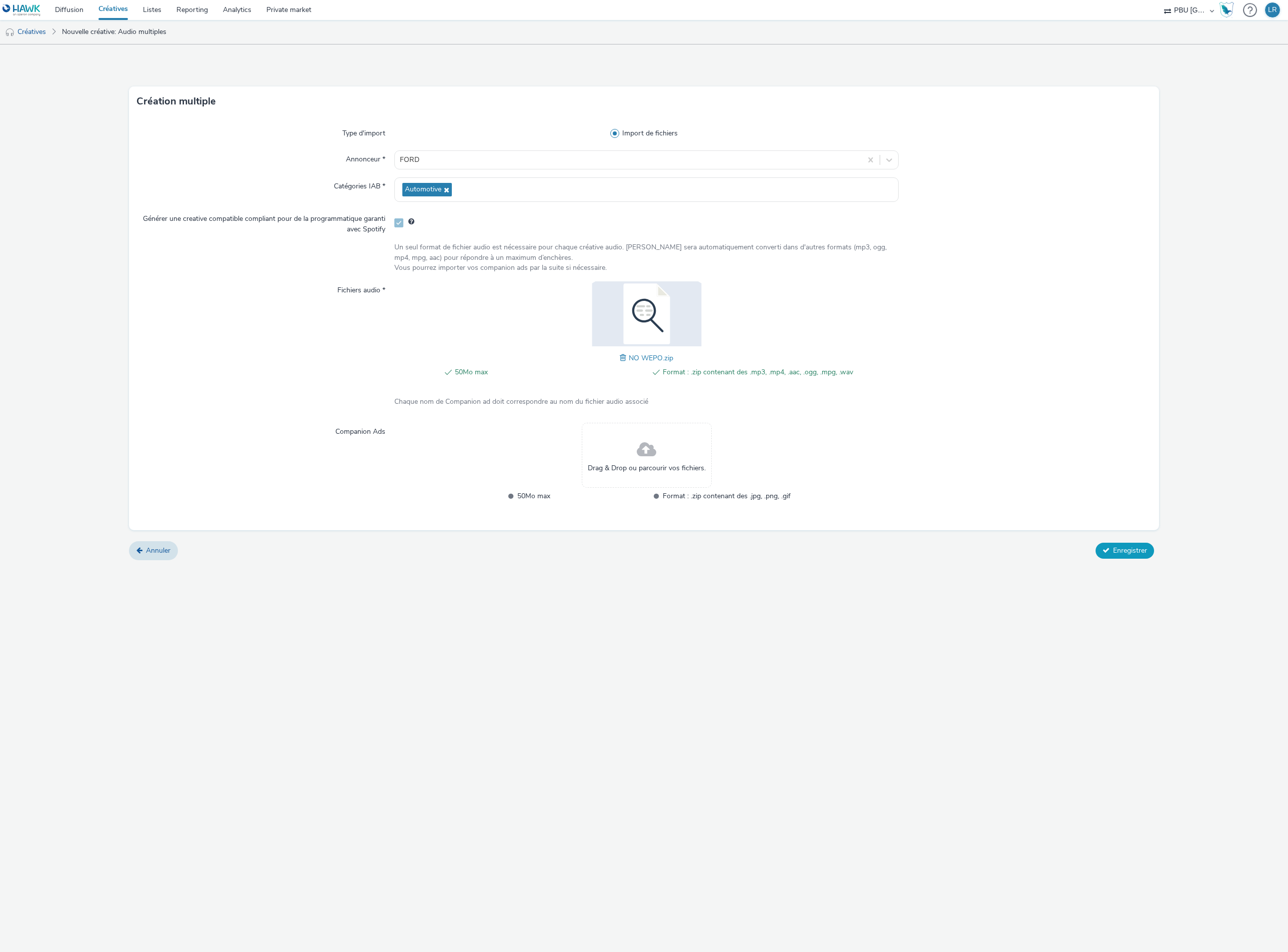
click at [1125, 554] on span "Enregistrer" at bounding box center [1130, 550] width 34 height 10
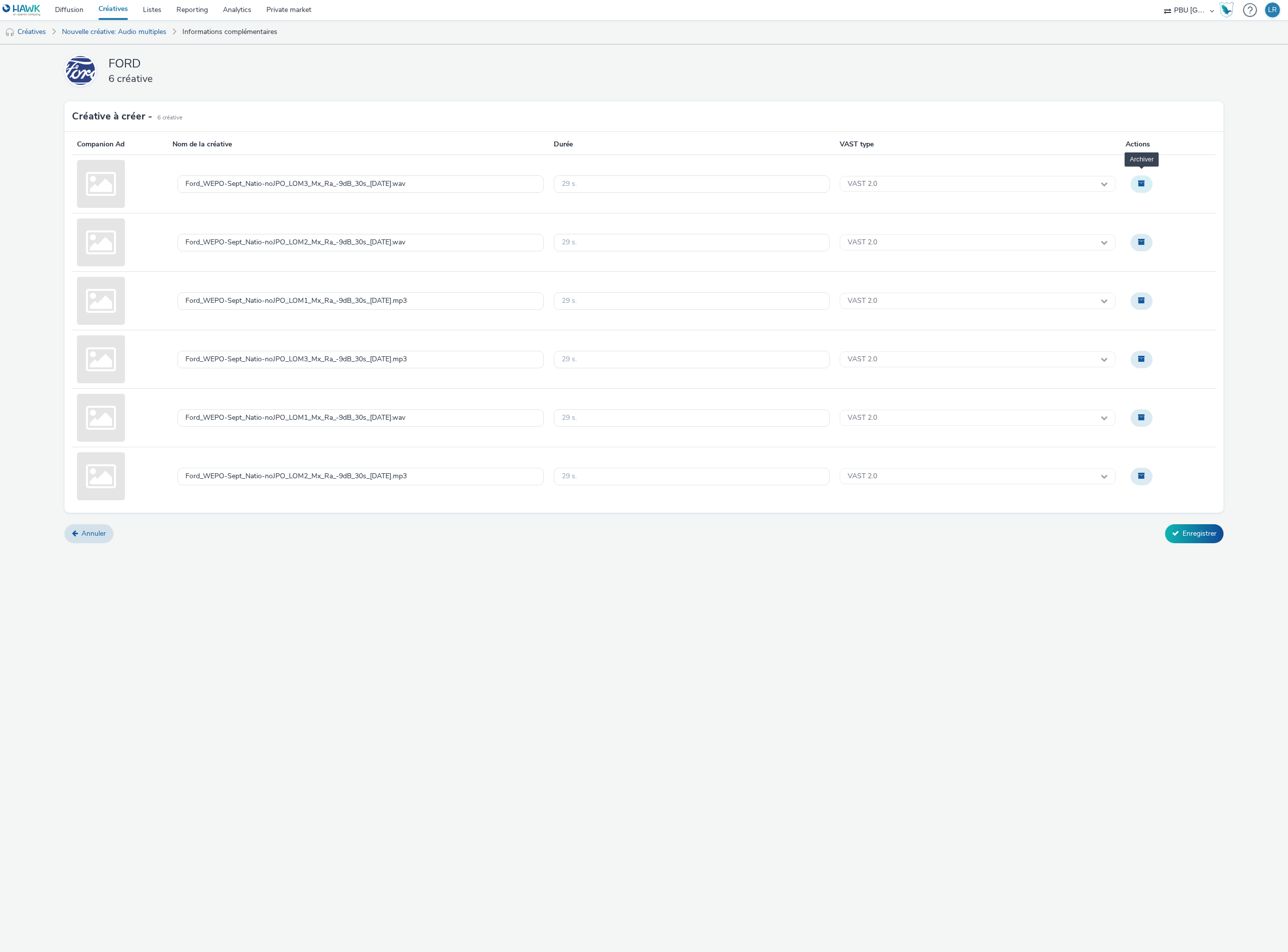
click at [1138, 192] on button "Archiver" at bounding box center [1142, 184] width 22 height 17
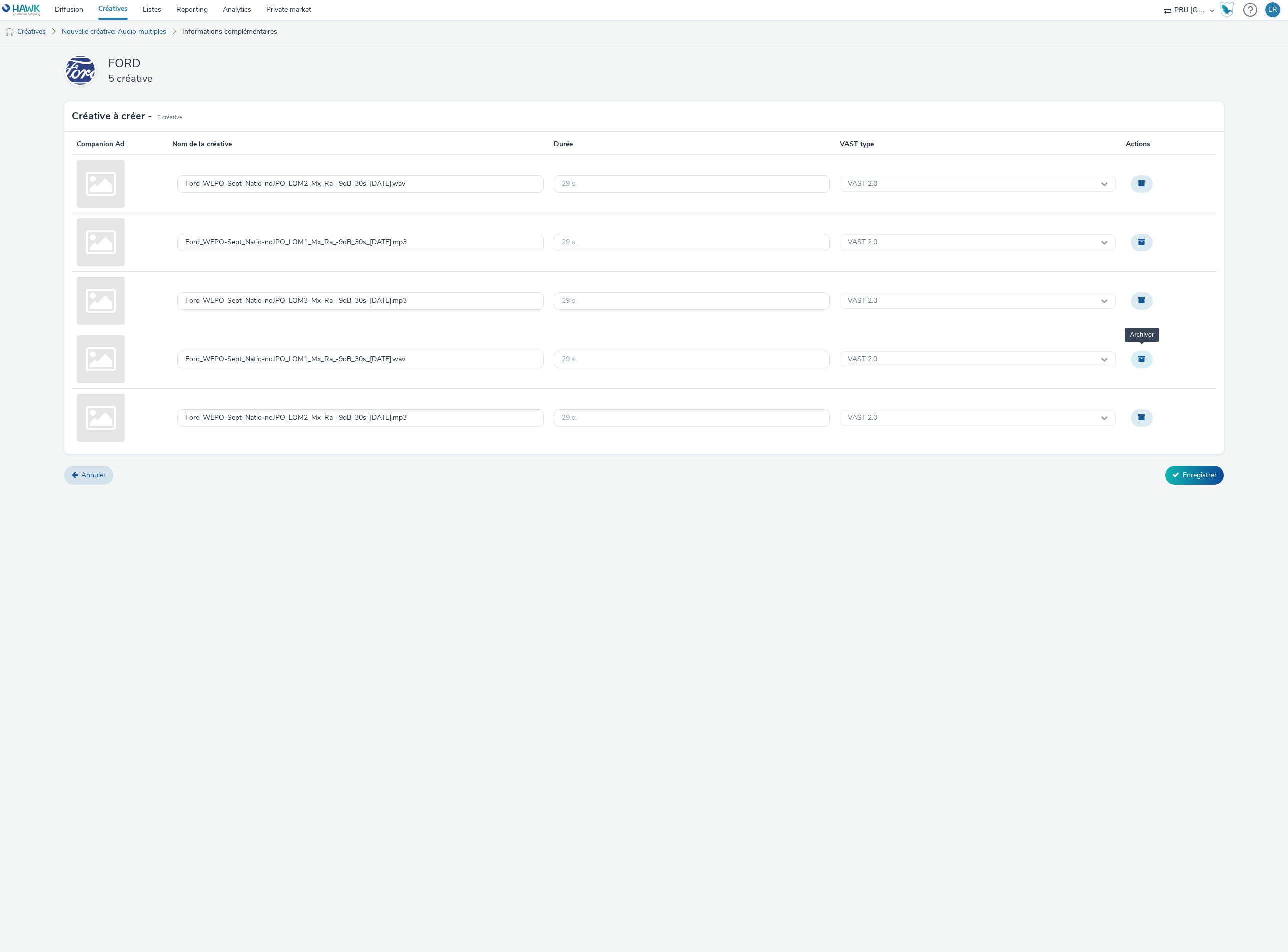
click at [1145, 357] on button "Archiver" at bounding box center [1142, 360] width 22 height 17
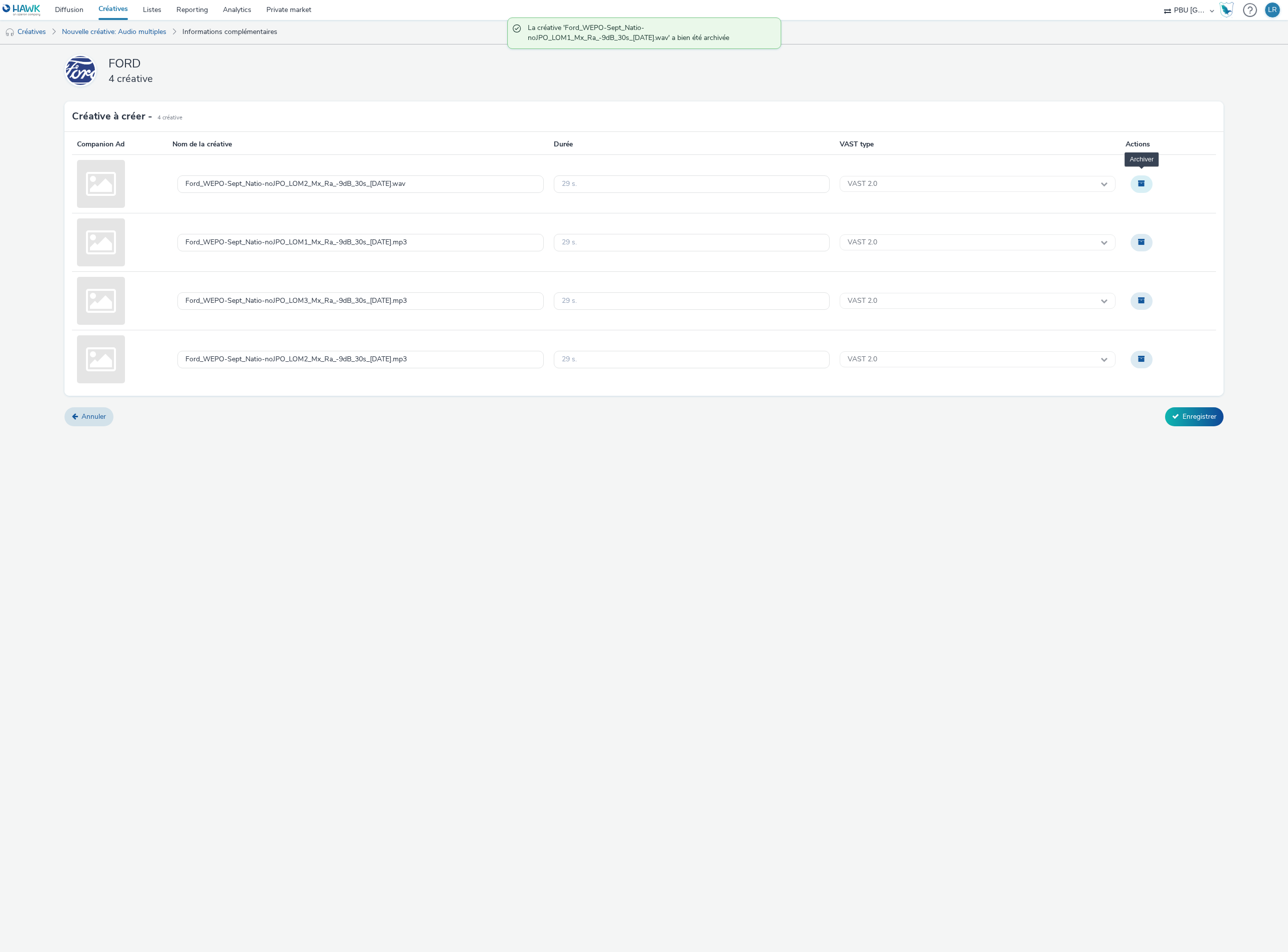
click at [1138, 187] on span "Archiver" at bounding box center [1142, 183] width 7 height 7
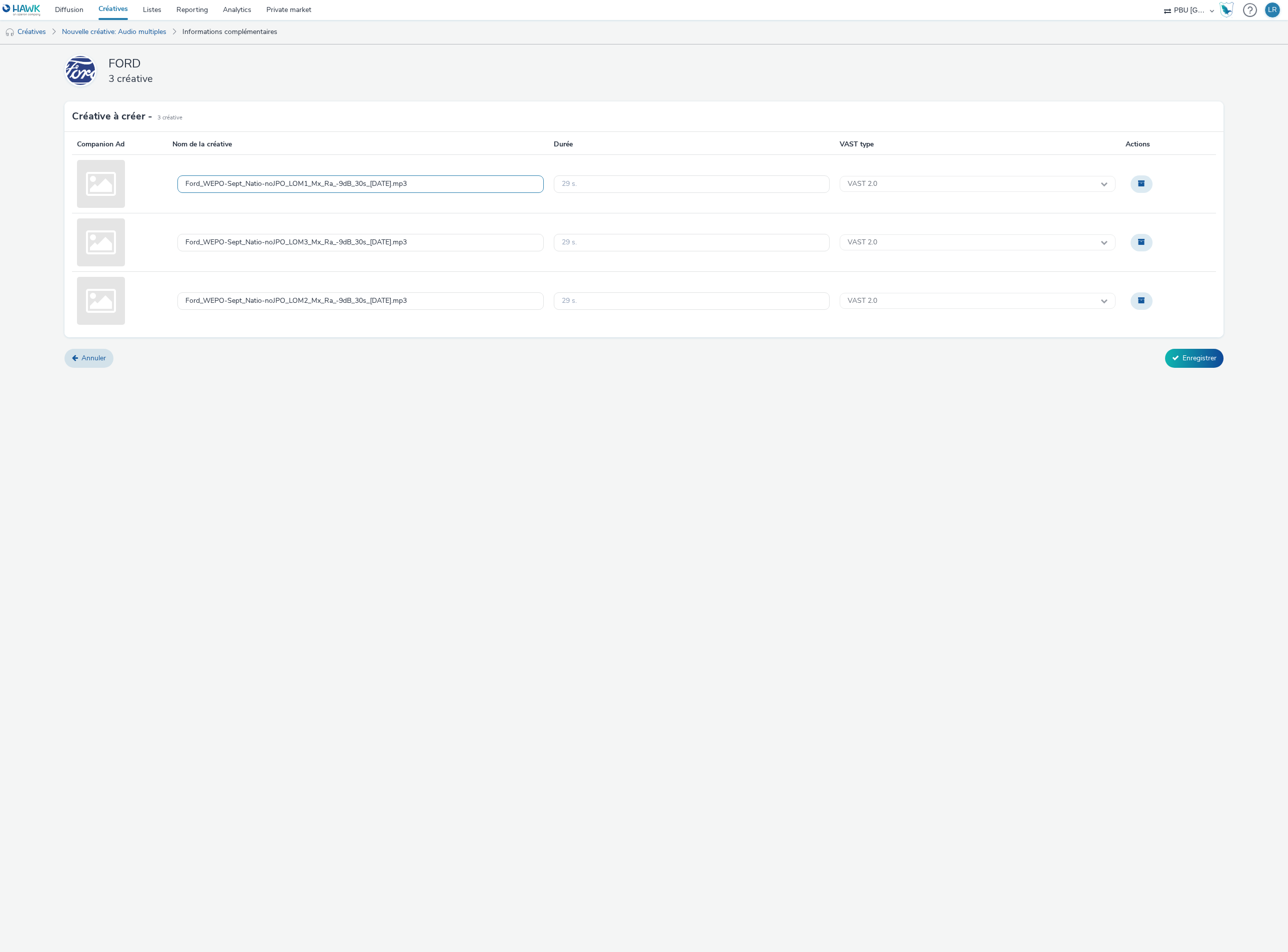
click at [437, 179] on div "Ford_WEPO-Sept_Natio-noJPO_LOM1_Mx_Ra_-9dB_30s_[DATE].mp3" at bounding box center [360, 184] width 366 height 18
click at [437, 179] on textarea "Ford_WEPO-Sept_Natio-noJPO_LOM1_Mx_Ra_-9dB_30s_[DATE].mp3" at bounding box center [360, 184] width 366 height 46
click at [395, 176] on textarea "FORD_250901_PumaRange_NoWepo" at bounding box center [360, 184] width 366 height 46
type textarea "FORD_250901_PumaRange_NoWepo_Lom1_Spotify"
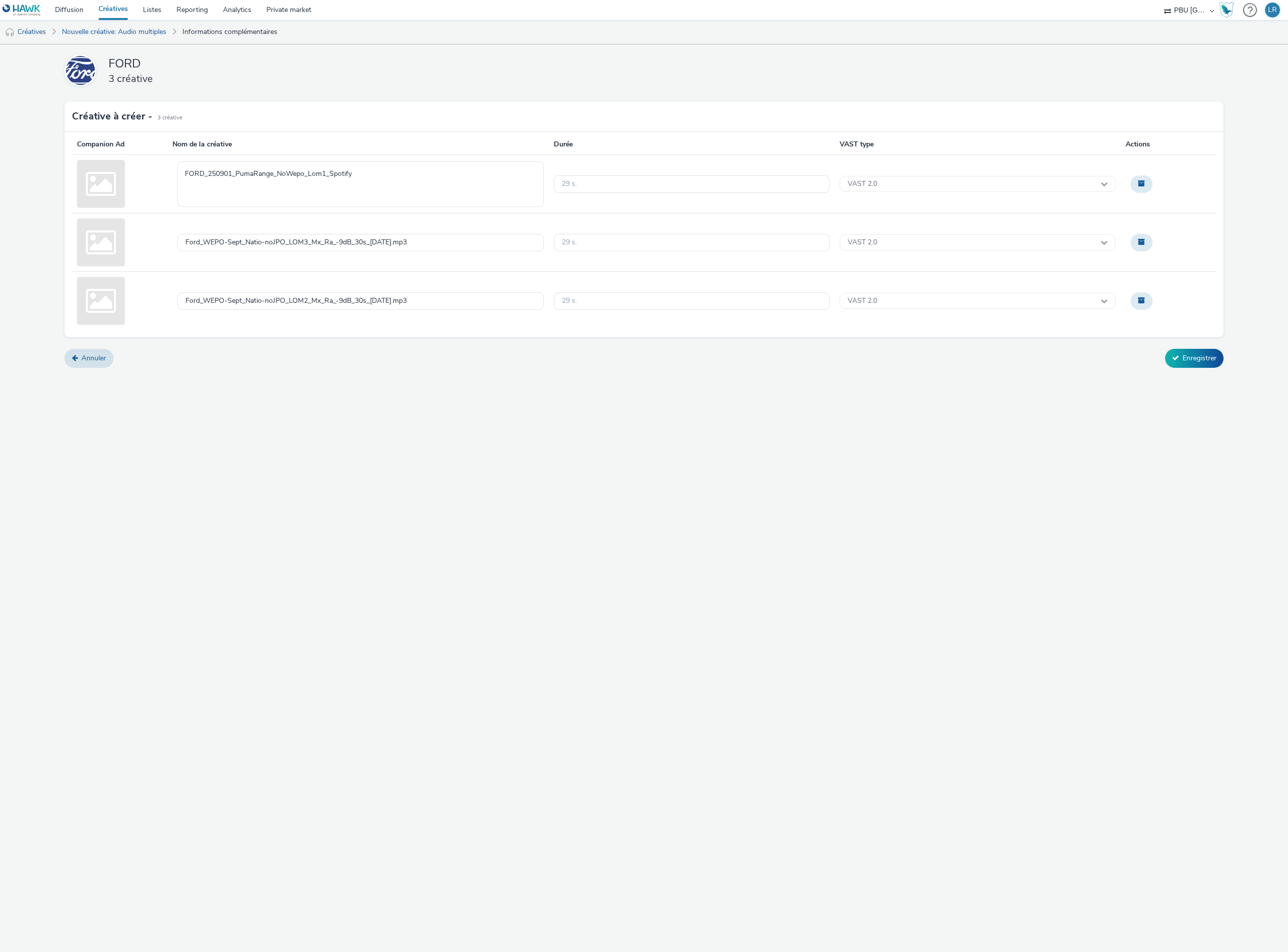
click at [495, 354] on div "Annuler Enregistrer" at bounding box center [644, 358] width 1159 height 19
click at [434, 242] on div "Ford_WEPO-Sept_Natio-noJPO_LOM3_Mx_Ra_-9dB_30s_[DATE].mp3" at bounding box center [360, 242] width 366 height 18
click at [434, 242] on textarea "Ford_WEPO-Sept_Natio-noJPO_LOM3_Mx_Ra_-9dB_30s_[DATE].mp3" at bounding box center [360, 242] width 366 height 46
click at [432, 233] on textarea "FORD_250901_PumaRange_NoWepo" at bounding box center [360, 242] width 366 height 46
type textarea "FORD_250901_PumaRange_NoWepo_Lom3-Spotify"
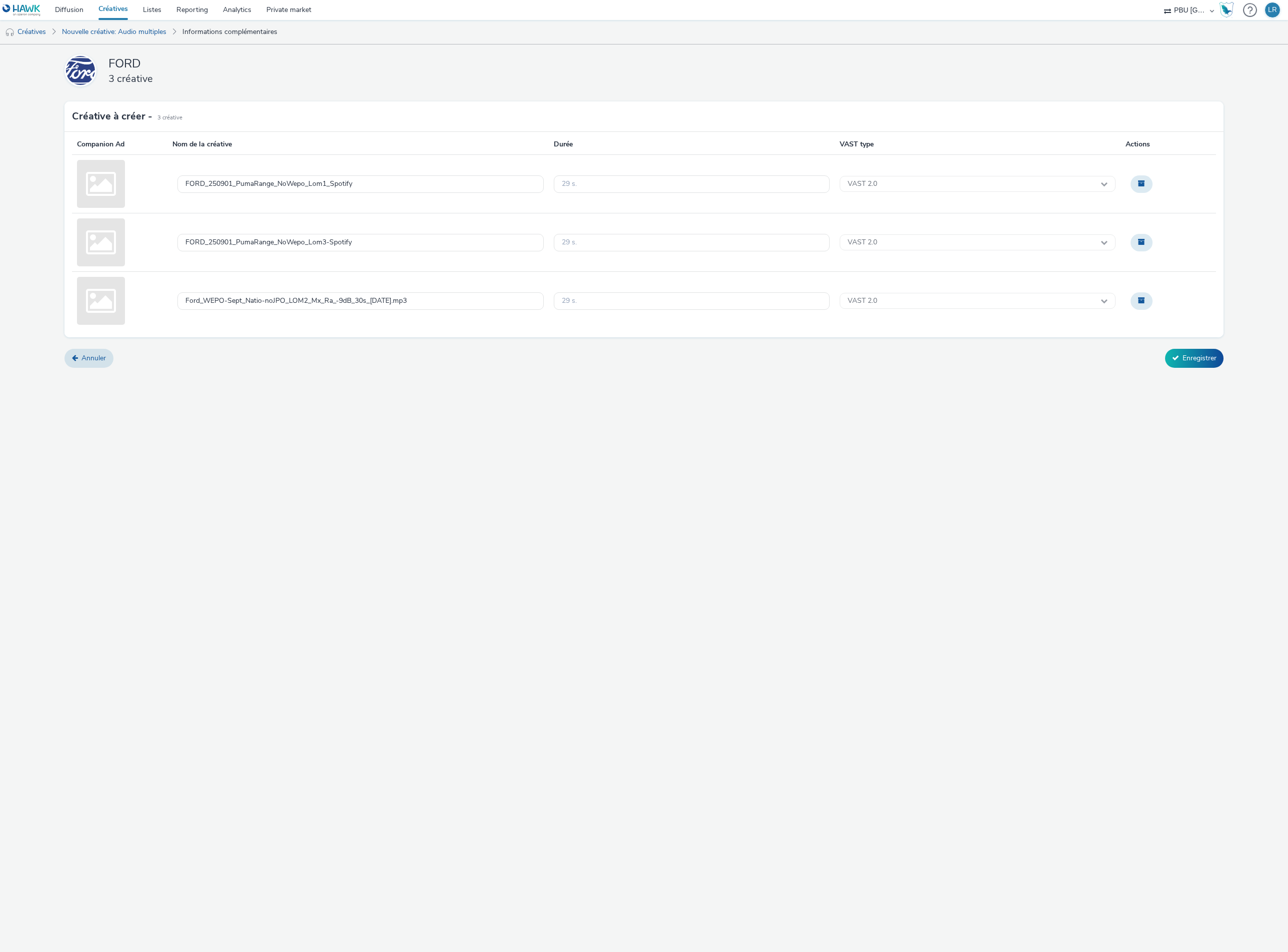
click at [432, 406] on div "FORD 3 créative Créative à créer - 3 Créative Companion Ad Nom de la créative D…" at bounding box center [644, 498] width 1288 height 907
click at [443, 299] on div "Ford_WEPO-Sept_Natio-noJPO_LOM2_Mx_Ra_-9dB_30s_[DATE].mp3" at bounding box center [360, 301] width 366 height 18
click at [443, 299] on textarea "Ford_WEPO-Sept_Natio-noJPO_LOM2_Mx_Ra_-9dB_30s_[DATE].mp3" at bounding box center [360, 301] width 366 height 46
click at [443, 299] on textarea "FORD_250901_PumaRange_NoWepo" at bounding box center [360, 301] width 366 height 46
click at [432, 291] on textarea "FORD_250901_PumaRange_NoWepo" at bounding box center [360, 301] width 366 height 46
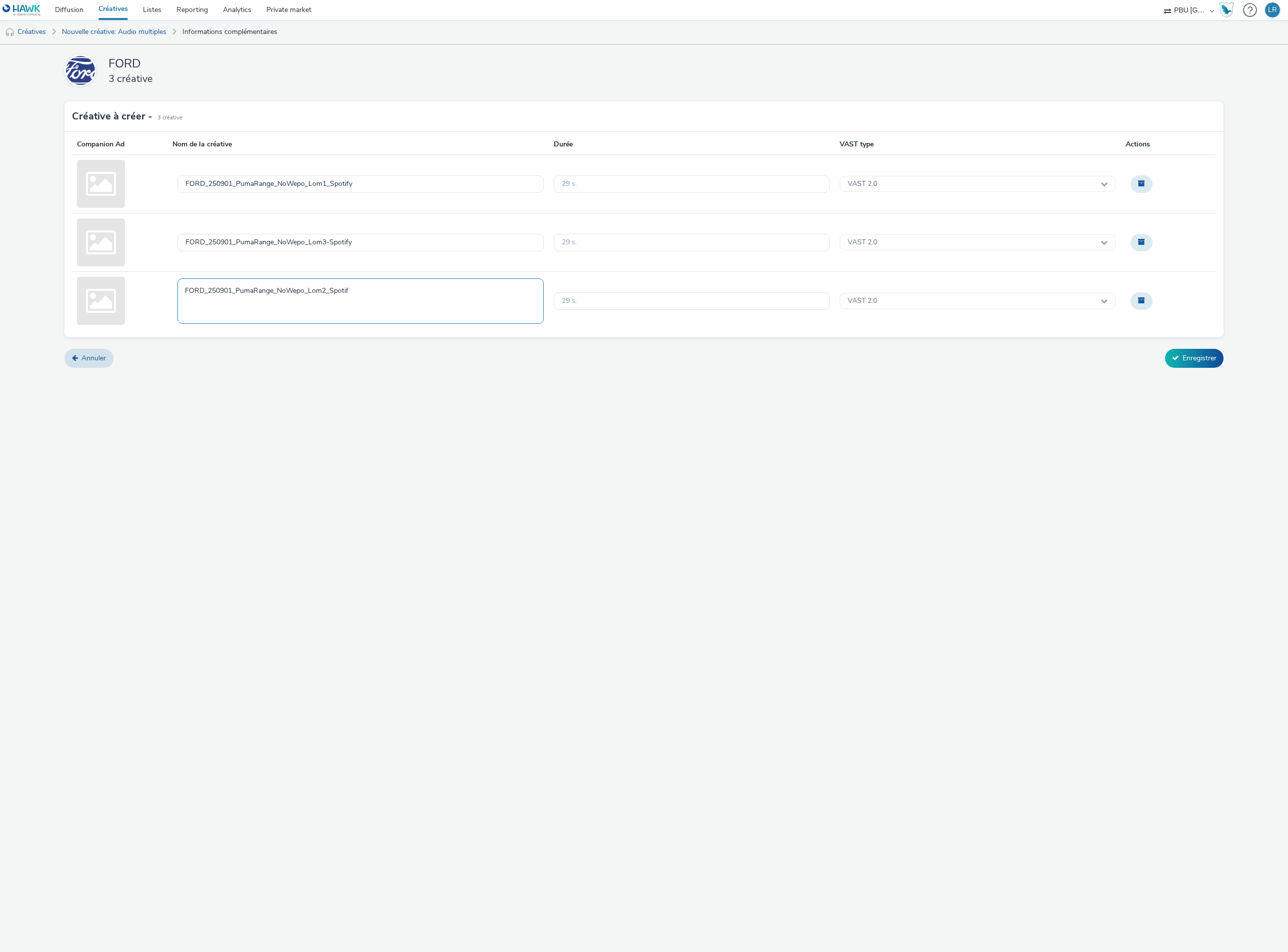
type textarea "FORD_250901_PumaRange_NoWepo_Lom2_Spotify"
drag, startPoint x: 995, startPoint y: 523, endPoint x: 1178, endPoint y: 351, distance: 251.1
click at [1006, 516] on div "FORD 3 créative Créative à créer - 3 Créative Companion Ad Nom de la créative D…" at bounding box center [644, 498] width 1288 height 907
click at [1191, 359] on button "Enregistrer" at bounding box center [1194, 358] width 59 height 19
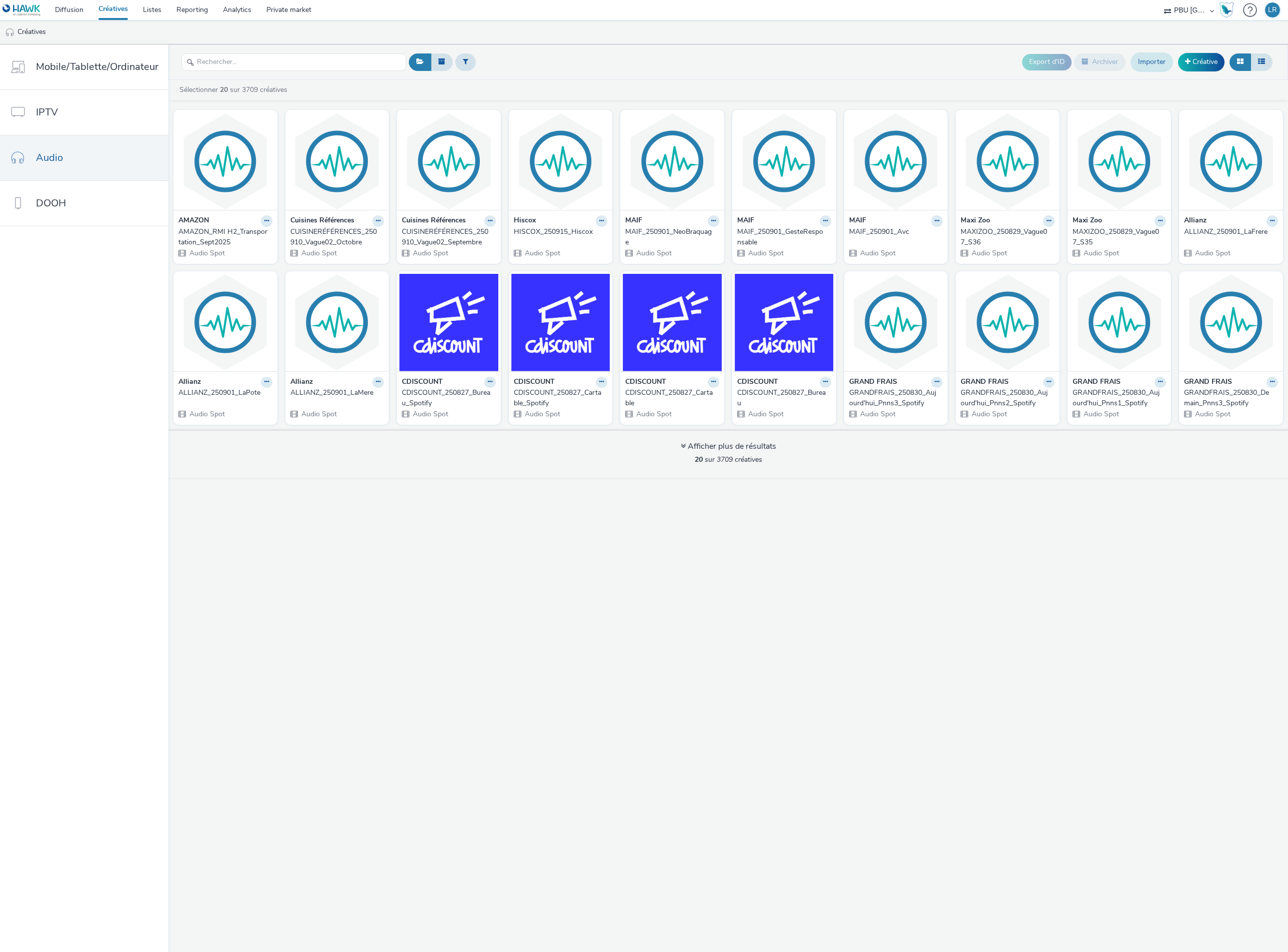
click at [1143, 63] on link "Importer" at bounding box center [1152, 62] width 42 height 19
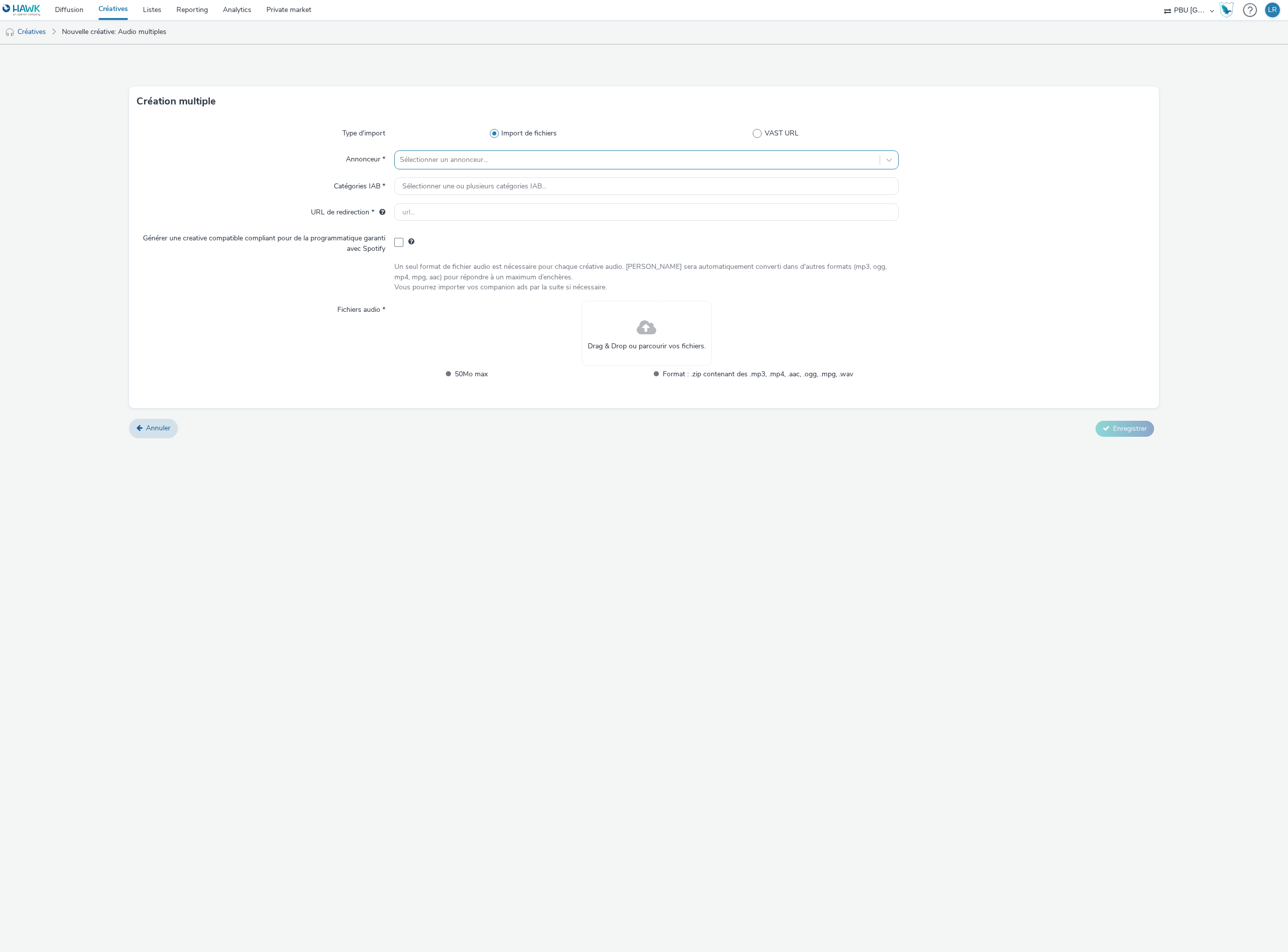
click at [653, 153] on div "Sélectionner un annonceur..." at bounding box center [637, 160] width 486 height 16
type input "ford"
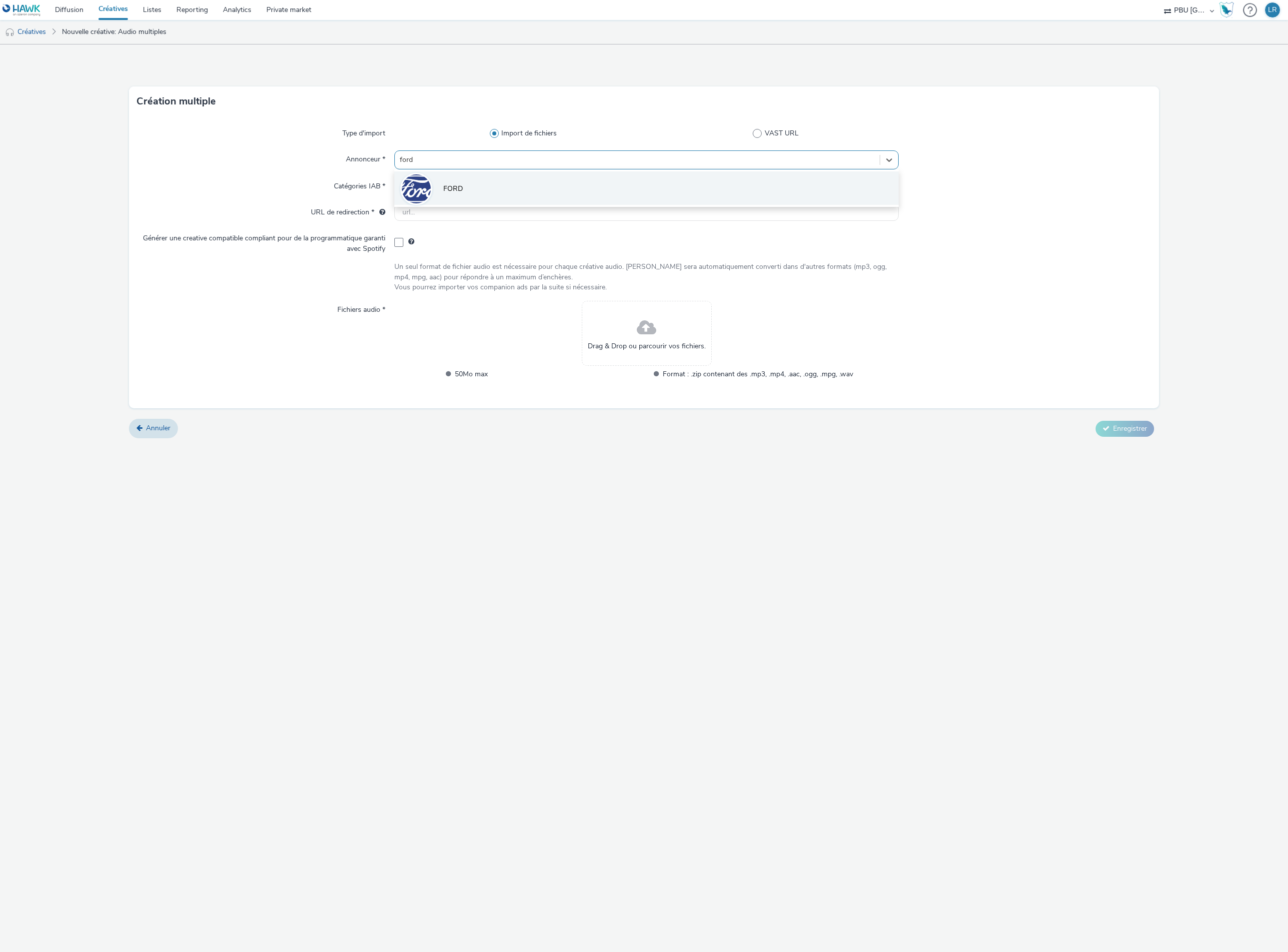
click at [635, 182] on li "FORD" at bounding box center [646, 188] width 505 height 33
type input "[URL][DOMAIN_NAME]"
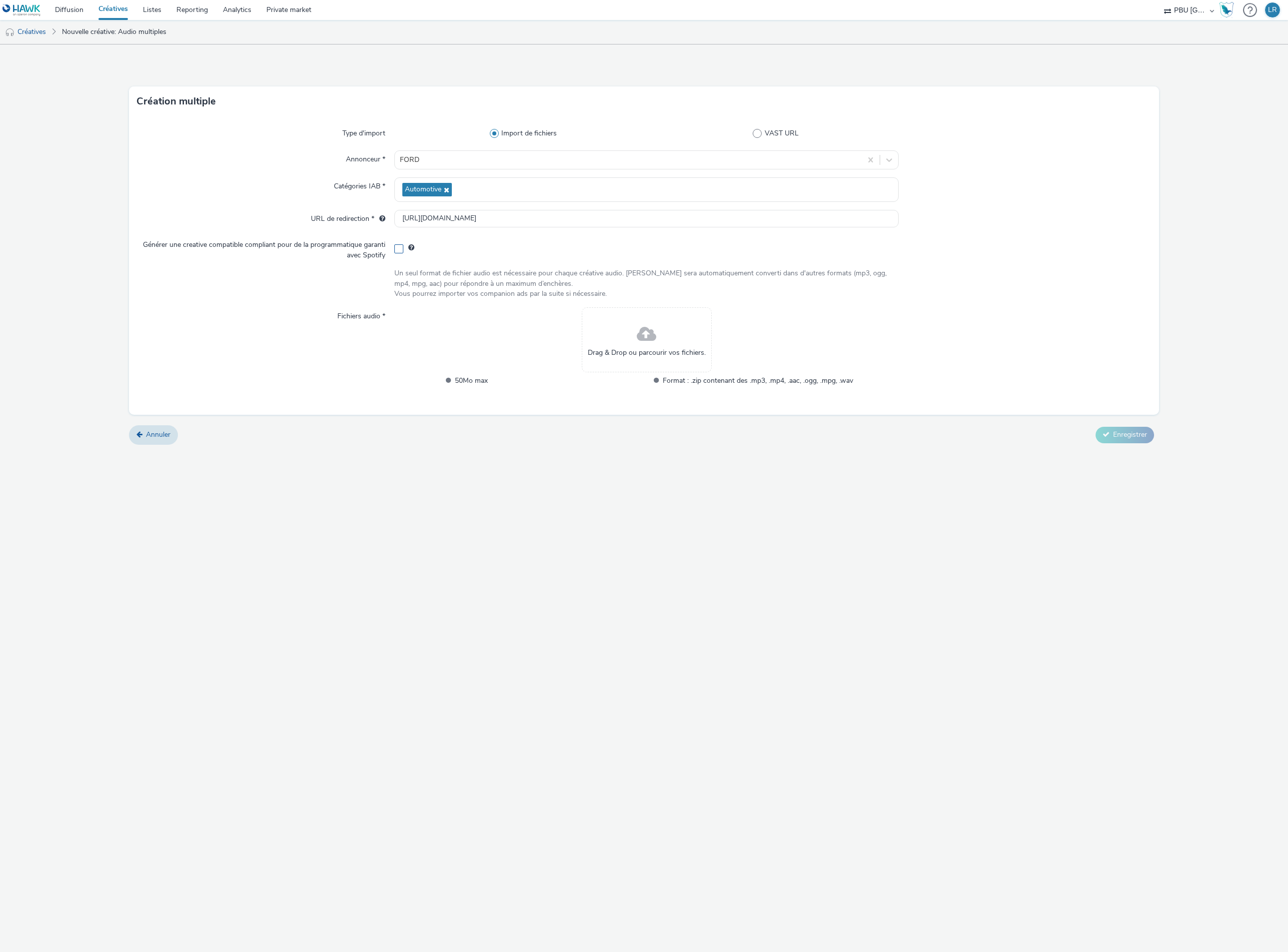
click at [395, 250] on span at bounding box center [399, 249] width 9 height 9
checkbox input "true"
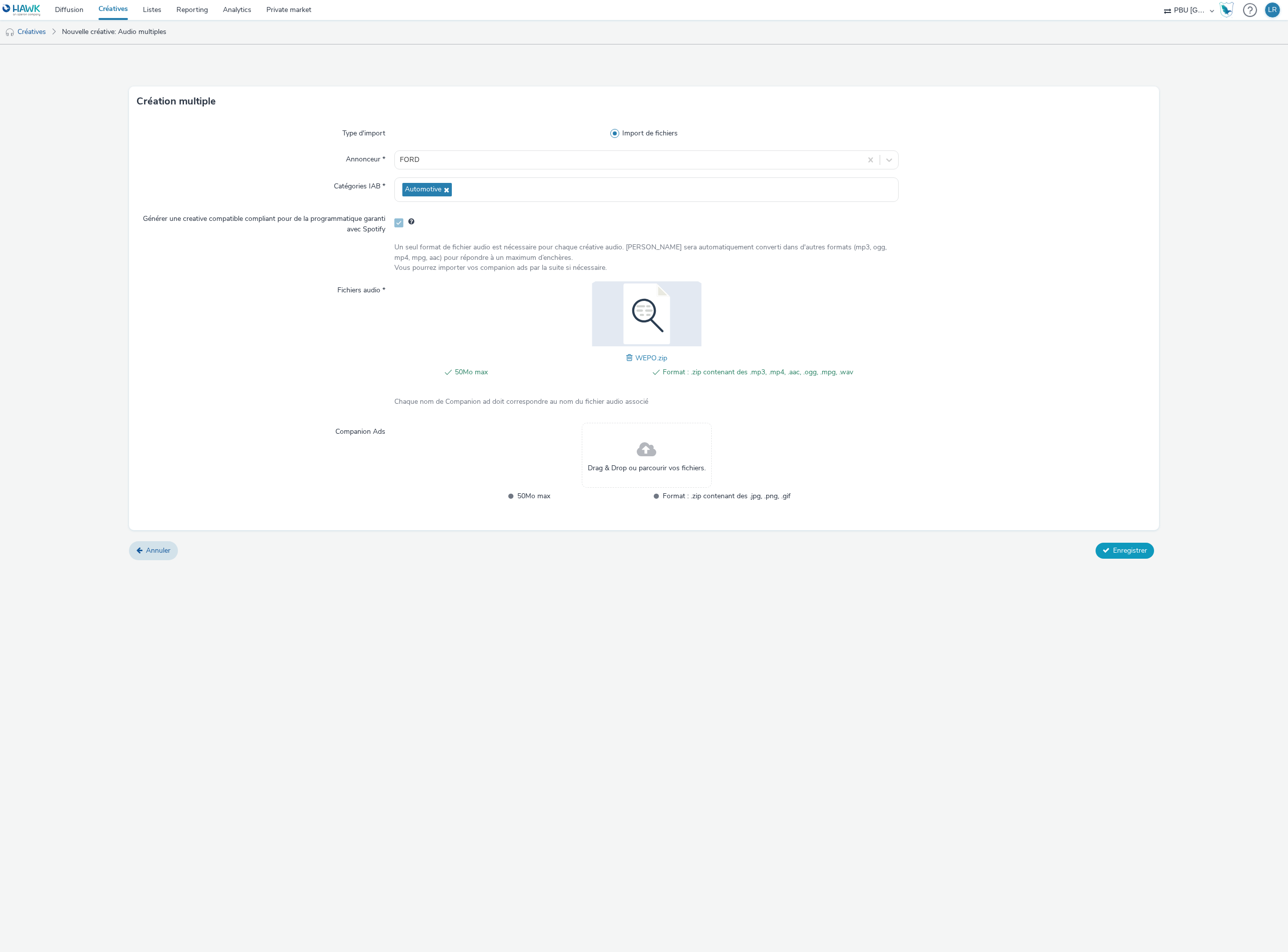
click at [1111, 550] on button "Enregistrer" at bounding box center [1125, 550] width 59 height 16
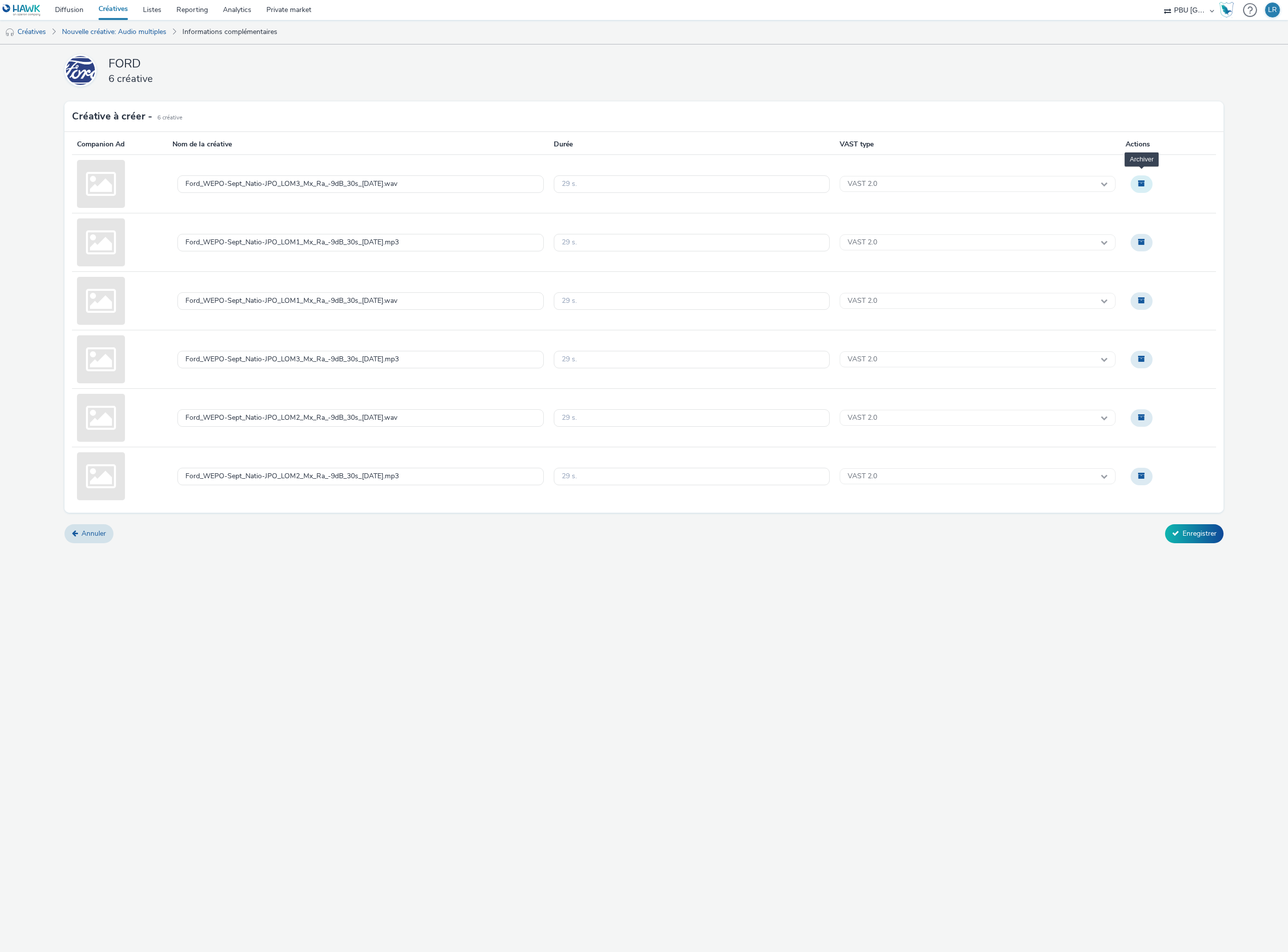
click at [1145, 184] on span "Archiver" at bounding box center [1142, 183] width 7 height 7
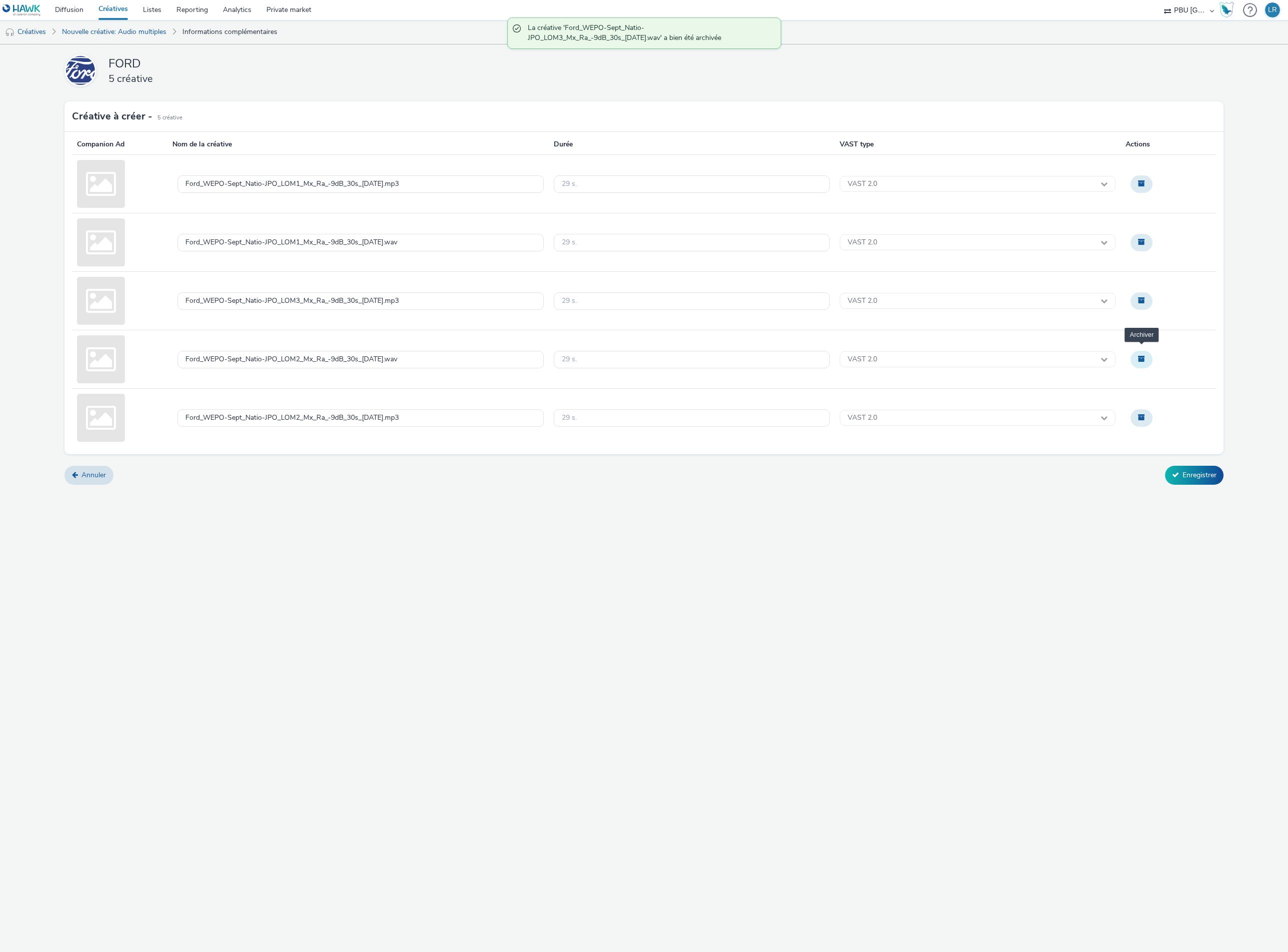
click at [1145, 357] on span "Archiver" at bounding box center [1142, 359] width 7 height 7
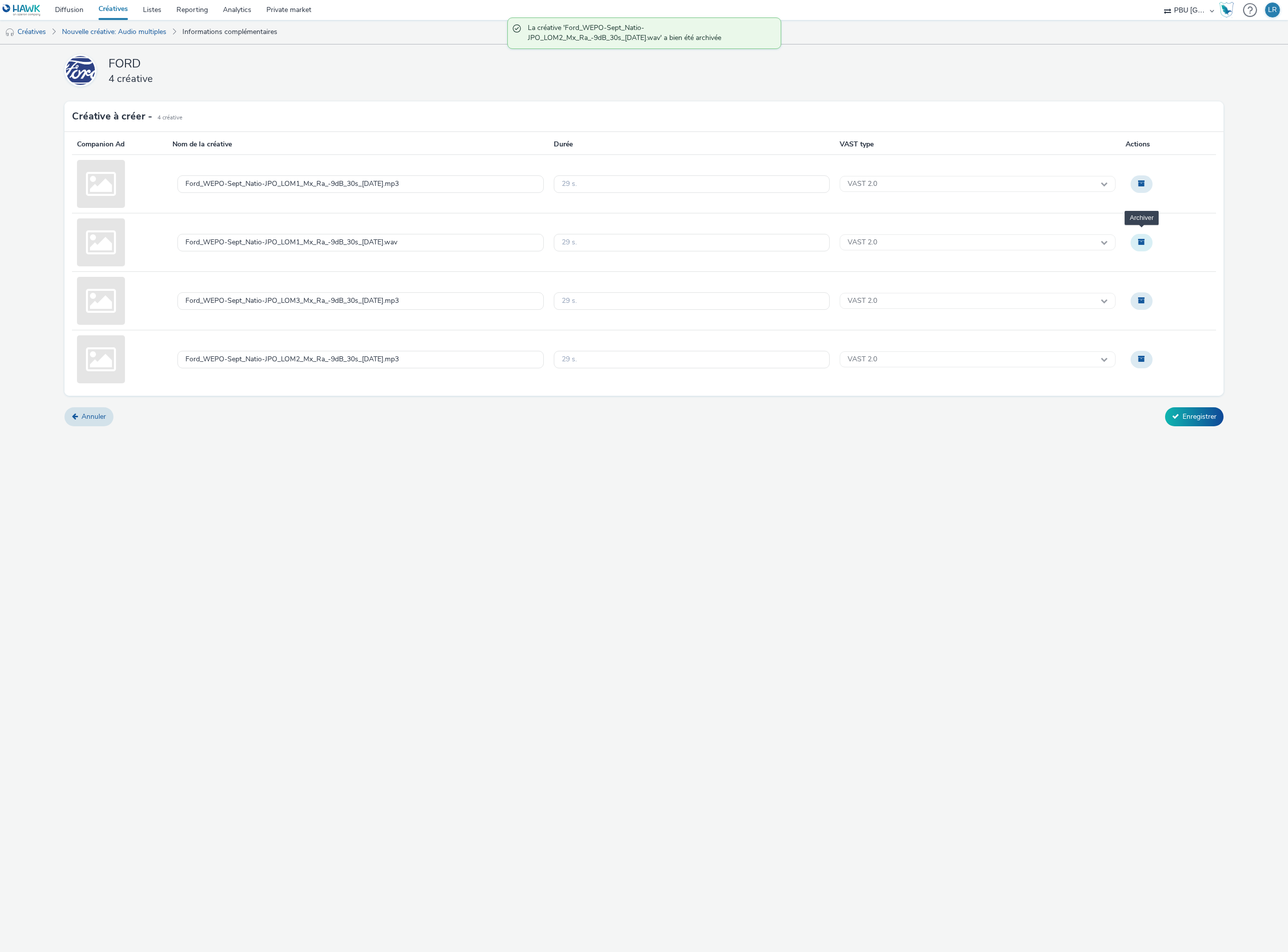
click at [1149, 243] on button "Archiver" at bounding box center [1142, 242] width 22 height 17
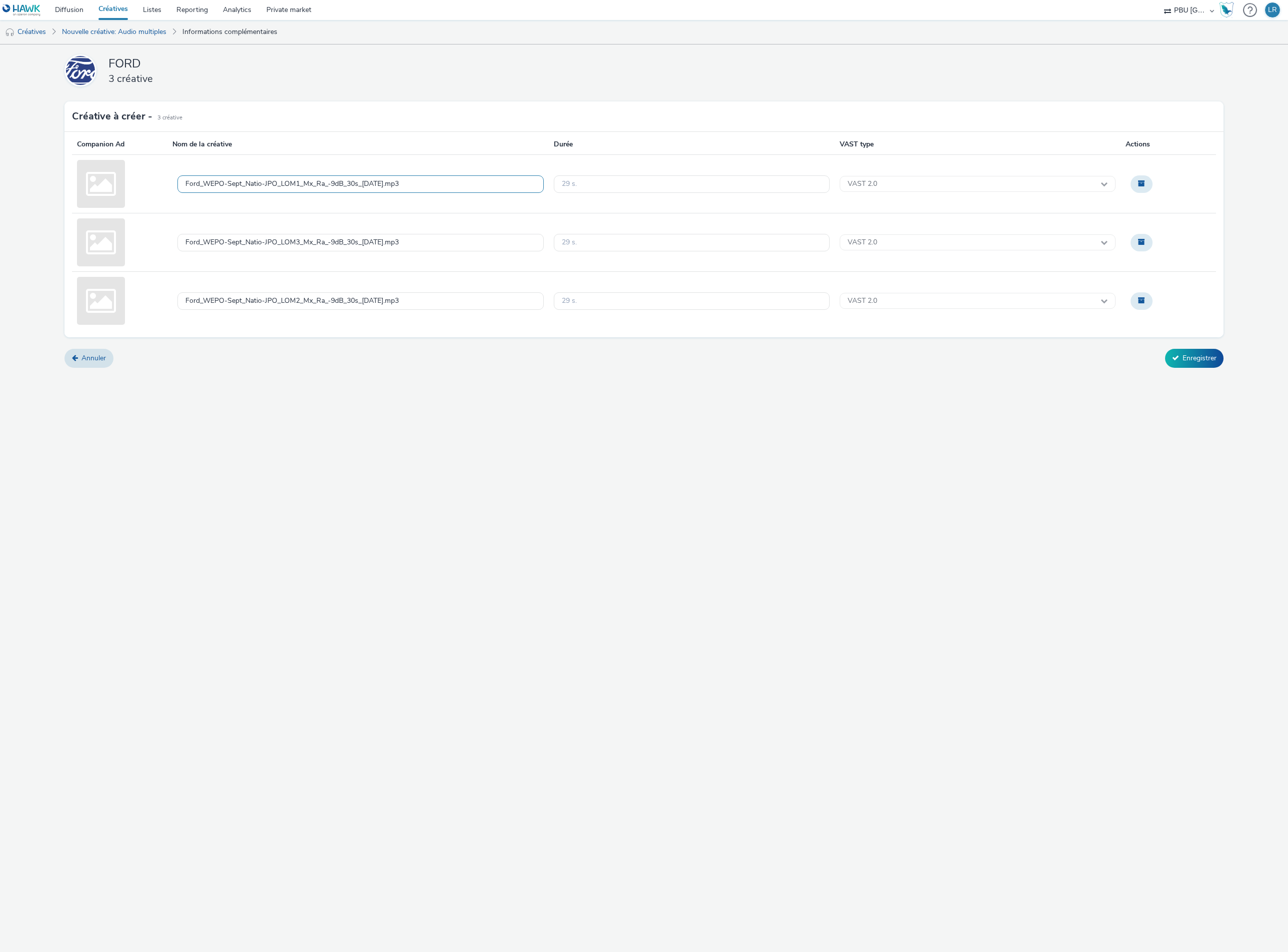
click at [426, 177] on div "Ford_WEPO-Sept_Natio-JPO_LOM1_Mx_Ra_-9dB_30s_[DATE].mp3" at bounding box center [360, 184] width 366 height 18
click at [426, 177] on textarea "Ford_WEPO-Sept_Natio-JPO_LOM1_Mx_Ra_-9dB_30s_[DATE].mp3" at bounding box center [360, 184] width 366 height 46
click at [426, 177] on textarea "FORD_250901_PumaRange_Wepo" at bounding box center [360, 184] width 366 height 46
type textarea "FORD_250901_PumaRange_Wepo_Lom1_Spotify"
click at [458, 241] on div "Ford_WEPO-Sept_Natio-JPO_LOM3_Mx_Ra_-9dB_30s_[DATE].mp3" at bounding box center [360, 242] width 366 height 18
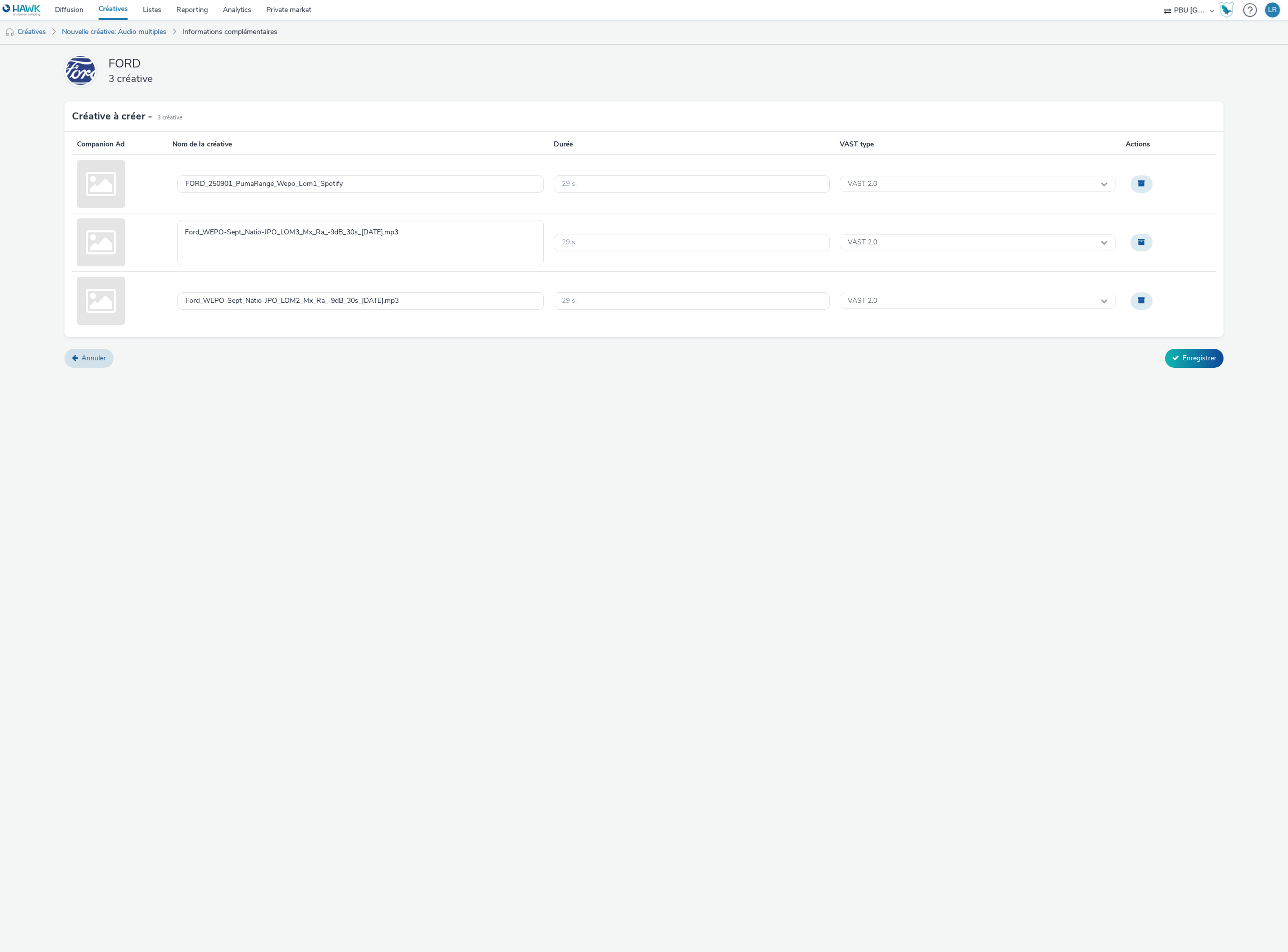
click at [458, 241] on textarea "Ford_WEPO-Sept_Natio-JPO_LOM3_Mx_Ra_-9dB_30s_[DATE].mp3" at bounding box center [360, 242] width 366 height 46
click at [452, 238] on textarea "FORD_250901_PumaRange_Wepo" at bounding box center [360, 242] width 366 height 46
type textarea "FORD_250901_PumaRange_Wepo_Lom3_Spotify"
click at [465, 300] on div "Ford_WEPO-Sept_Natio-JPO_LOM2_Mx_Ra_-9dB_30s_[DATE].mp3" at bounding box center [360, 301] width 366 height 18
click at [465, 300] on textarea "Ford_WEPO-Sept_Natio-JPO_LOM2_Mx_Ra_-9dB_30s_[DATE].mp3" at bounding box center [360, 301] width 366 height 46
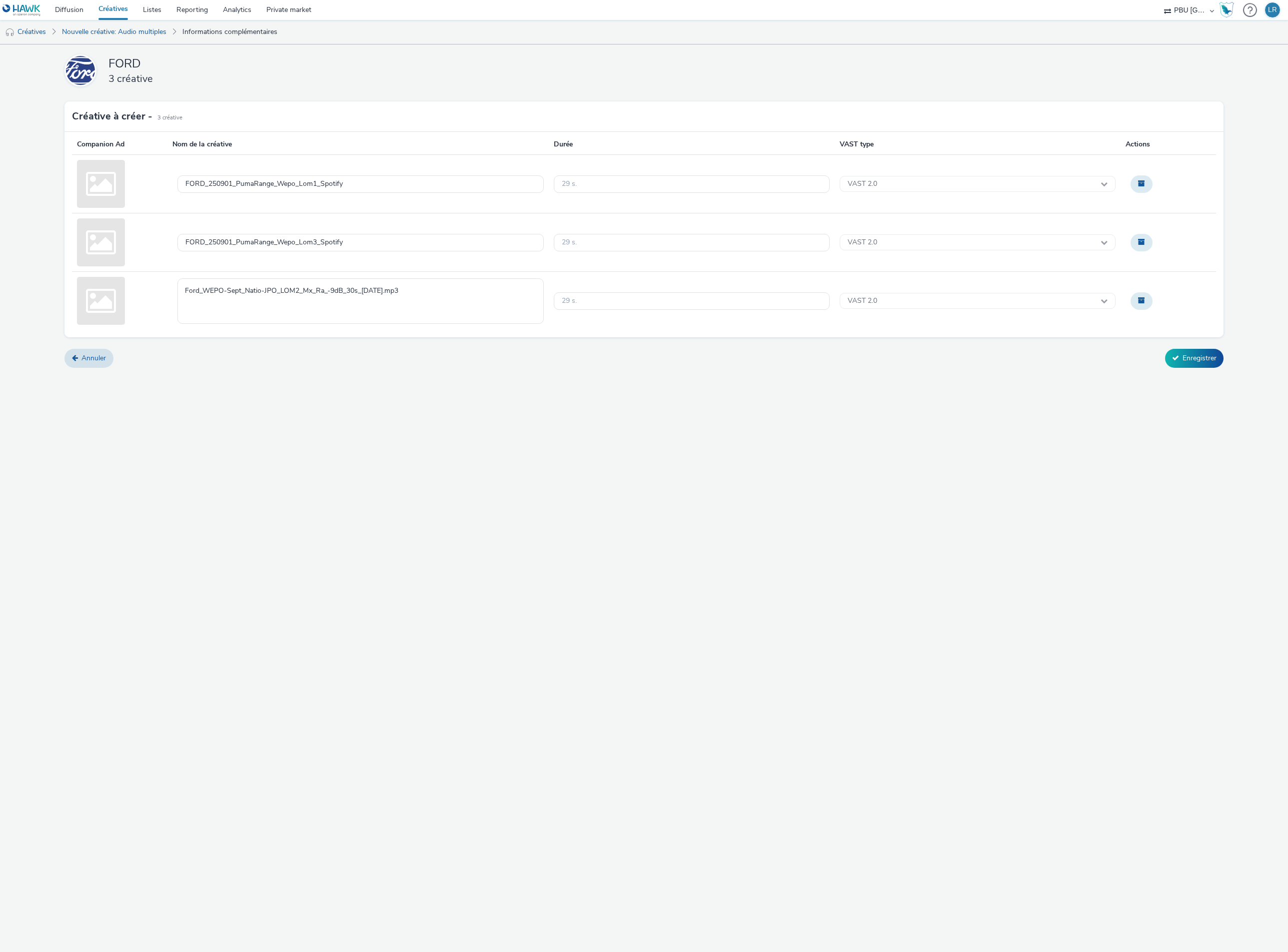
click at [465, 300] on textarea "Ford_WEPO-Sept_Natio-JPO_LOM2_Mx_Ra_-9dB_30s_[DATE].mp3" at bounding box center [360, 301] width 366 height 46
click at [465, 300] on textarea "FORD_250901_PumaRange_Wepo" at bounding box center [360, 301] width 366 height 46
click at [432, 287] on textarea "FORD_250901_PumaRange_Wepo" at bounding box center [360, 301] width 366 height 46
type textarea "FORD_250901_PumaRange_Wepo_Lom2_Spotify"
click at [506, 342] on div "FORD 3 créative Créative à créer - 3 Créative Companion Ad Nom de la créative D…" at bounding box center [644, 209] width 1159 height 328
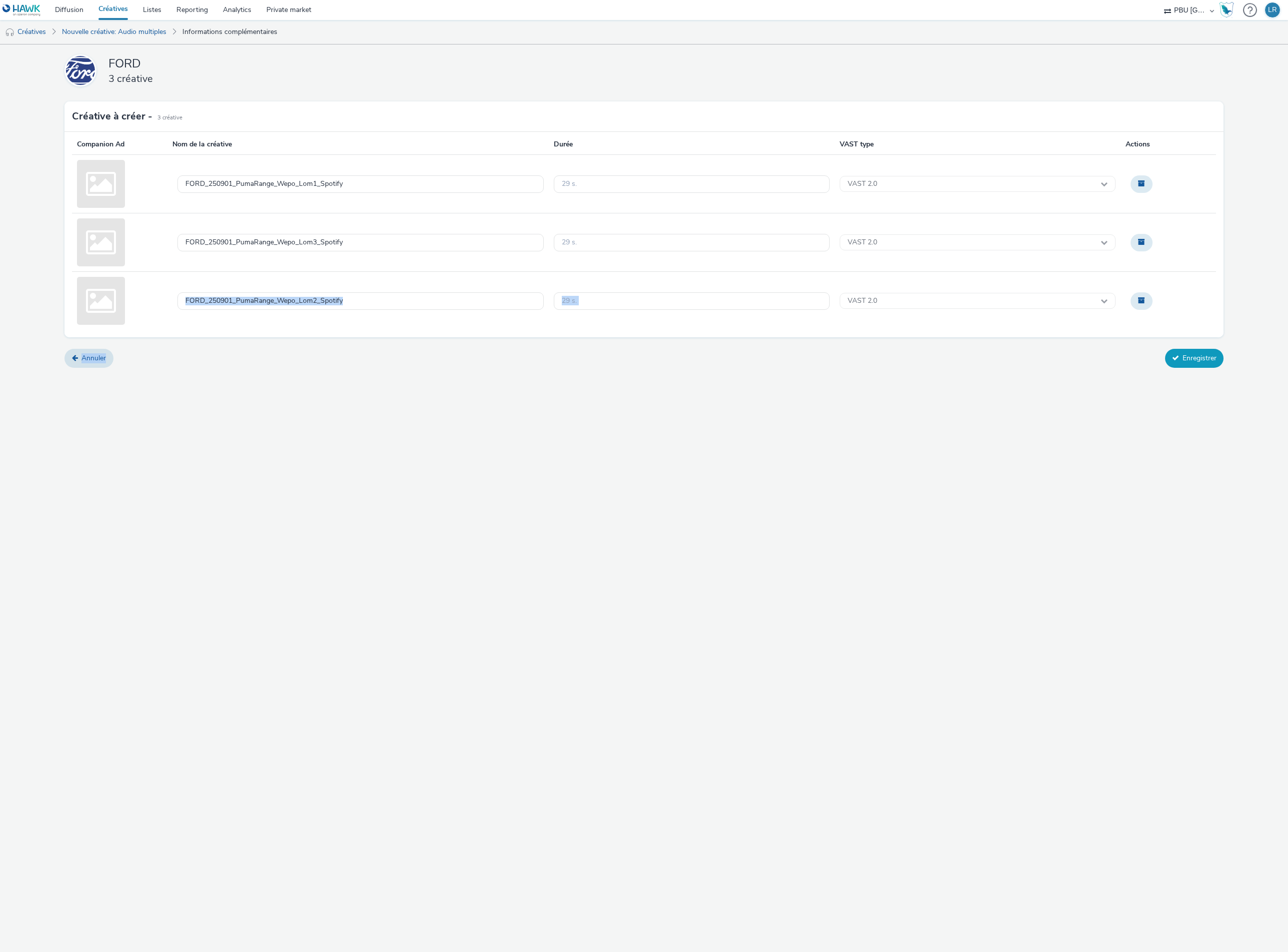
click at [1191, 359] on button "Enregistrer" at bounding box center [1194, 358] width 59 height 19
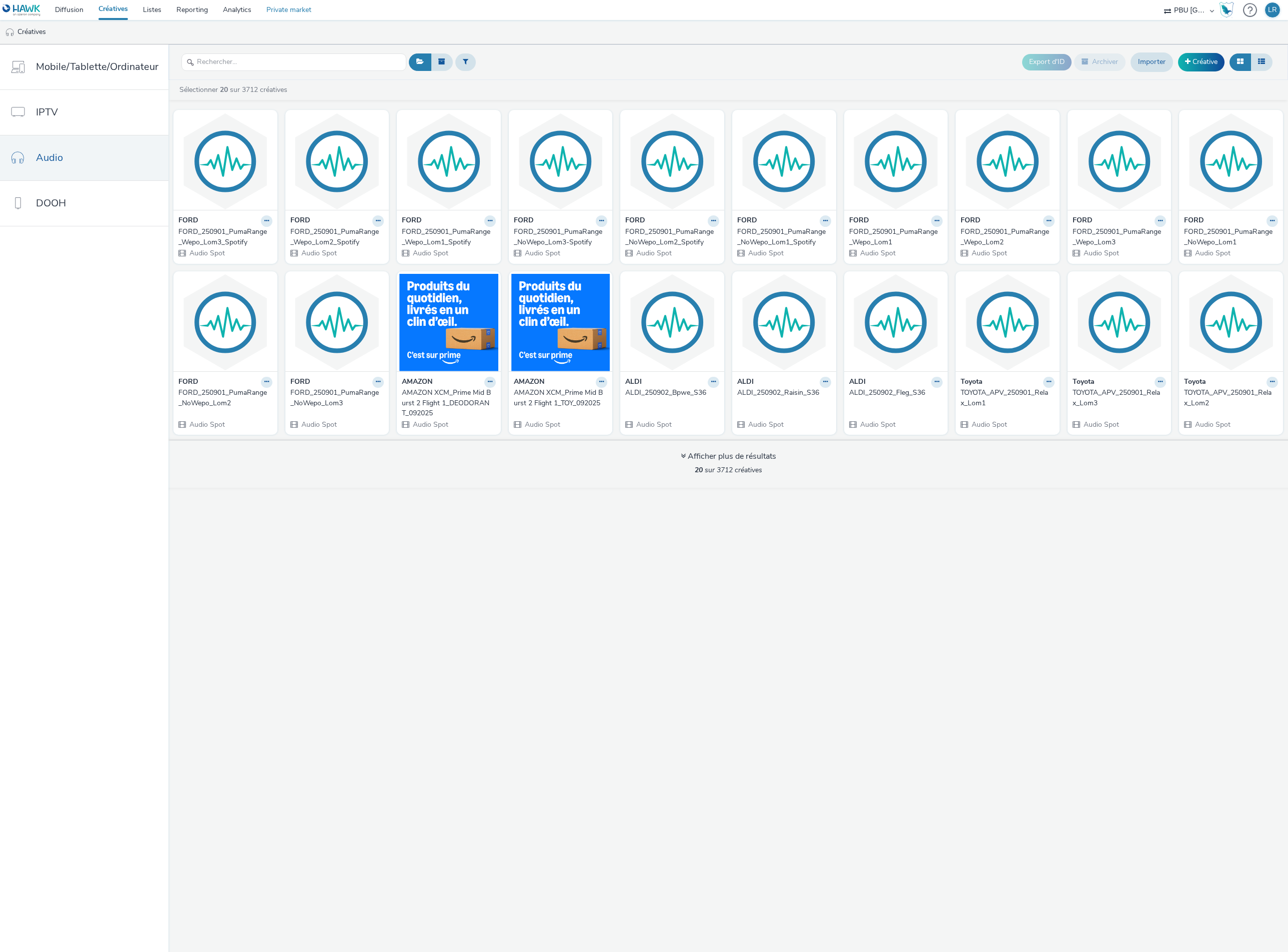
click at [293, 6] on link "Private market" at bounding box center [289, 10] width 60 height 20
